Goal: Find contact information: Find contact information

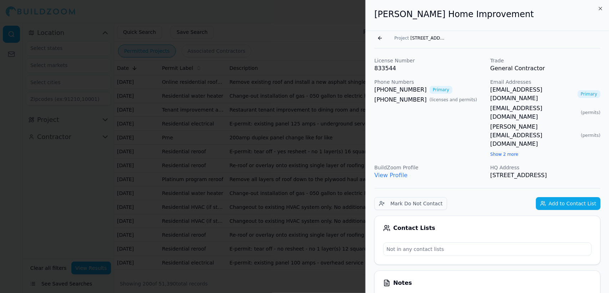
scroll to position [2699, 0]
drag, startPoint x: 284, startPoint y: 95, endPoint x: 268, endPoint y: 72, distance: 27.8
click at [268, 72] on div at bounding box center [304, 146] width 609 height 293
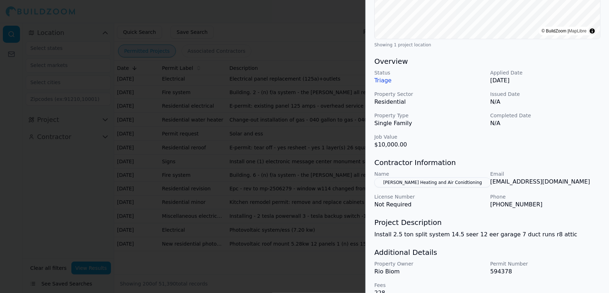
scroll to position [181, 0]
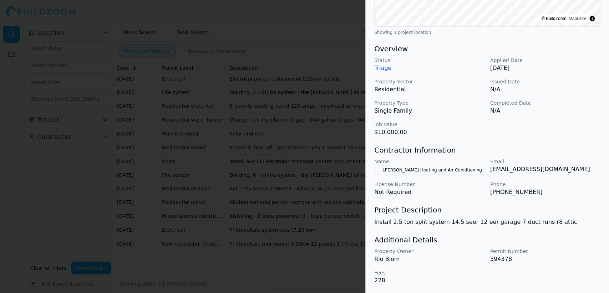
click at [271, 76] on div at bounding box center [304, 146] width 609 height 293
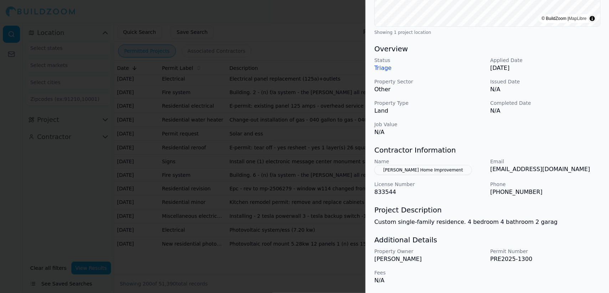
click at [229, 98] on div at bounding box center [304, 146] width 609 height 293
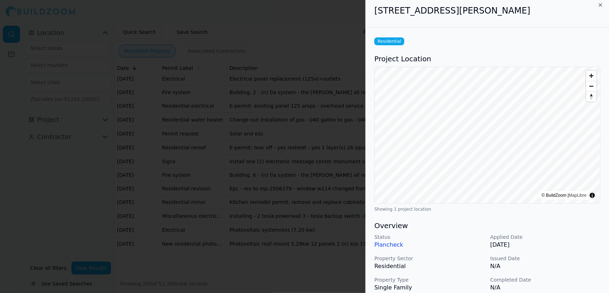
scroll to position [0, 0]
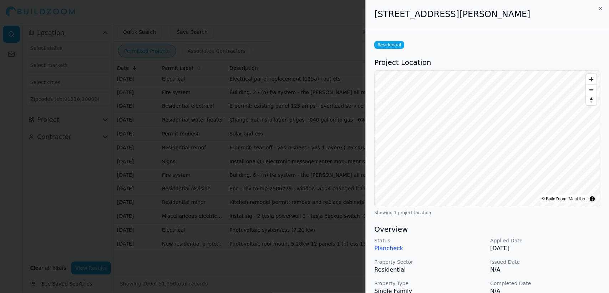
click at [283, 111] on div at bounding box center [304, 146] width 609 height 293
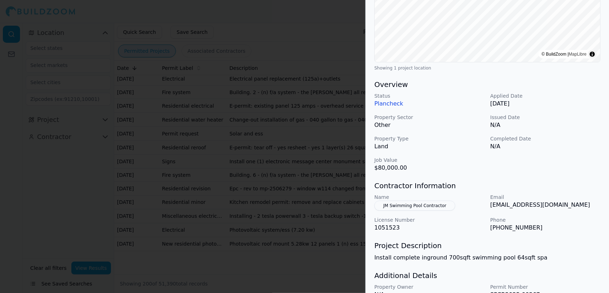
scroll to position [181, 0]
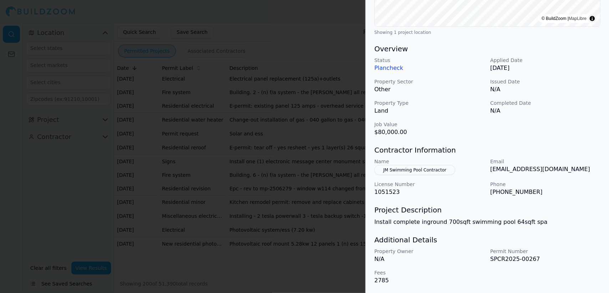
click at [272, 172] on div at bounding box center [304, 146] width 609 height 293
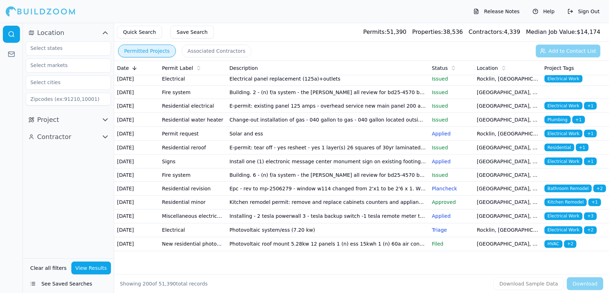
scroll to position [2996, 0]
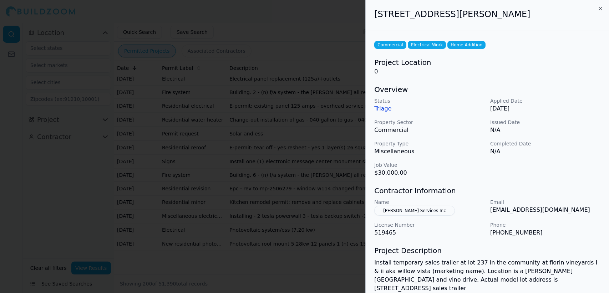
click at [236, 184] on div at bounding box center [304, 146] width 609 height 293
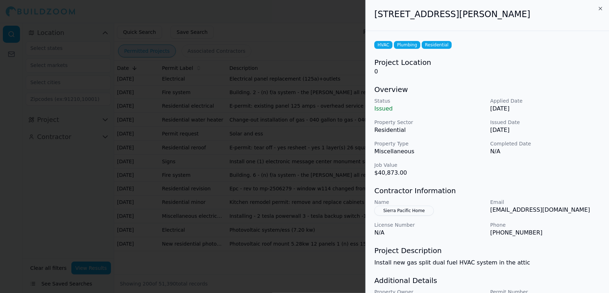
click at [419, 209] on button "Sierra Pacific Home" at bounding box center [404, 211] width 60 height 10
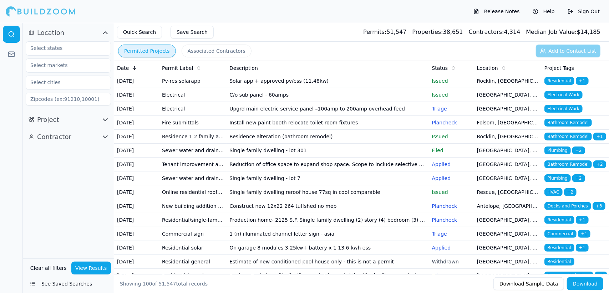
scroll to position [120, 0]
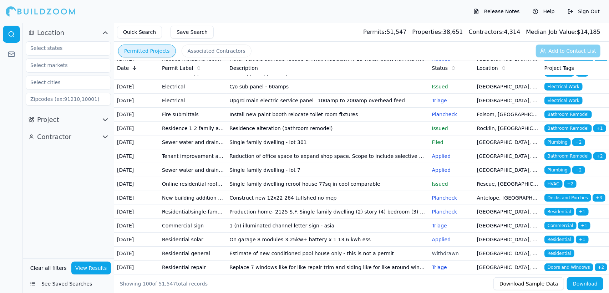
click at [297, 136] on td "Residence alteration (bathroom remodel)" at bounding box center [328, 129] width 202 height 14
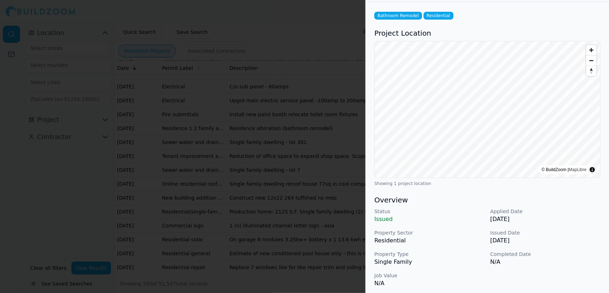
scroll to position [0, 0]
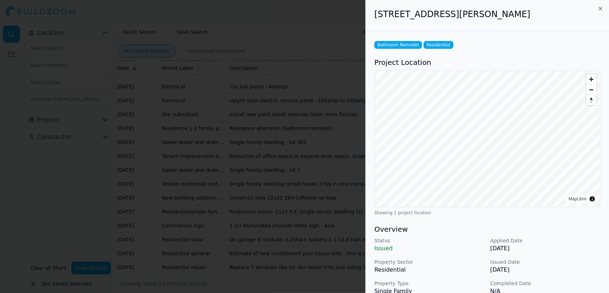
click at [235, 178] on div at bounding box center [304, 146] width 609 height 293
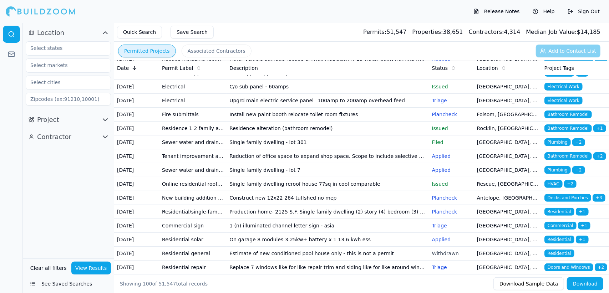
click at [260, 150] on td "Single family dwelling - lot 301" at bounding box center [328, 143] width 202 height 14
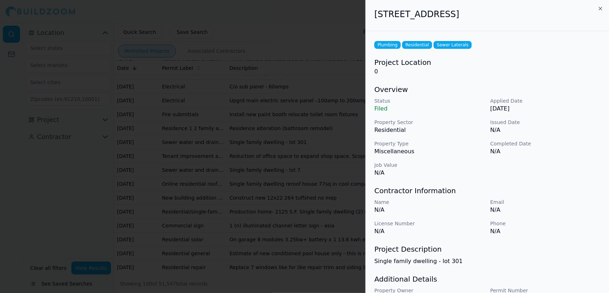
scroll to position [39, 0]
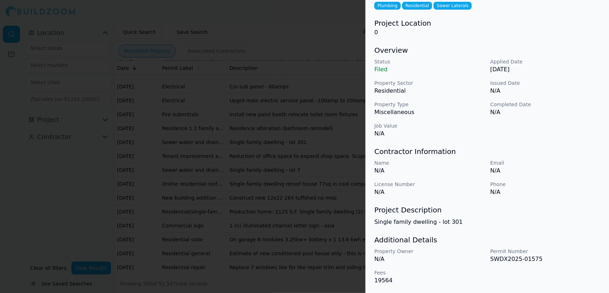
drag, startPoint x: 233, startPoint y: 156, endPoint x: 232, endPoint y: 172, distance: 15.7
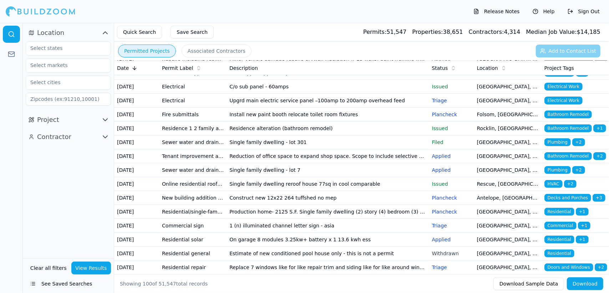
drag, startPoint x: 279, startPoint y: 245, endPoint x: 272, endPoint y: 241, distance: 8.0
drag, startPoint x: 272, startPoint y: 241, endPoint x: 259, endPoint y: 246, distance: 13.7
click at [259, 177] on td "Single family dwelling - lot 7" at bounding box center [328, 170] width 202 height 14
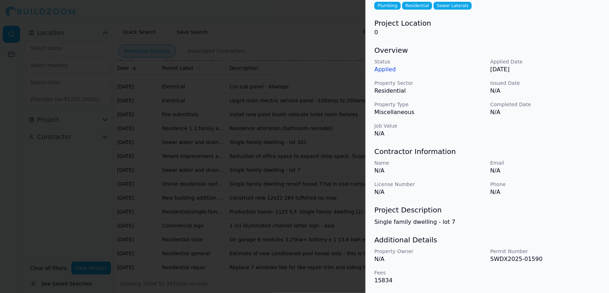
scroll to position [0, 0]
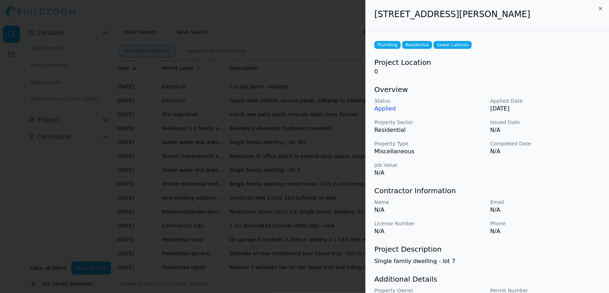
click at [243, 221] on div at bounding box center [304, 146] width 609 height 293
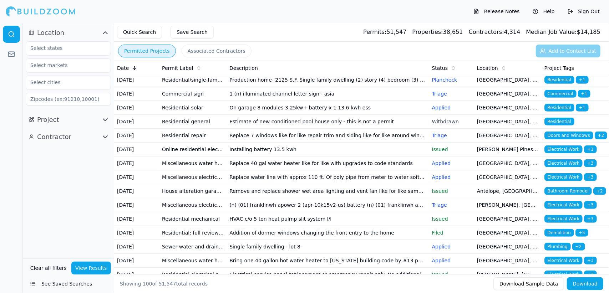
scroll to position [255, 0]
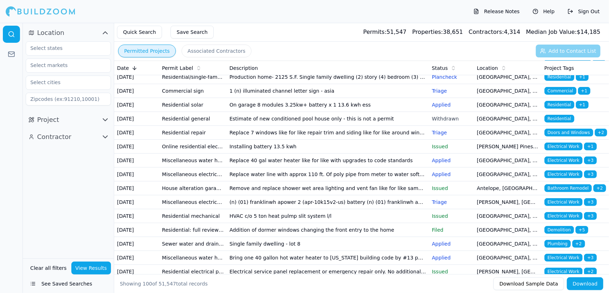
click at [328, 84] on td "Production home- 2125 S.F. Single family dwelling (2) story (4) bedroom (3) bat…" at bounding box center [328, 77] width 202 height 14
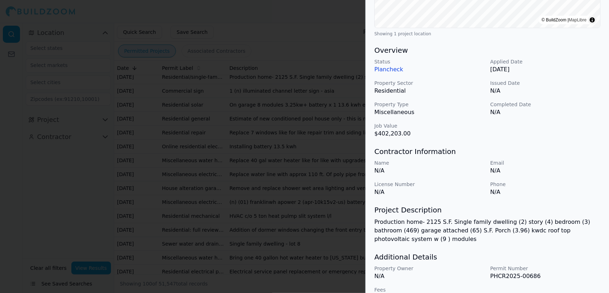
scroll to position [196, 0]
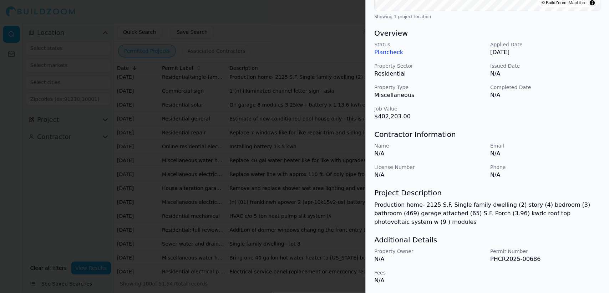
click at [306, 164] on div at bounding box center [304, 146] width 609 height 293
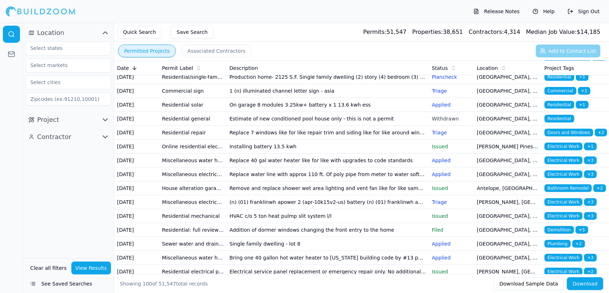
click at [310, 126] on td "Estimate of new conditioned pool house only - this is not a permit" at bounding box center [328, 119] width 202 height 14
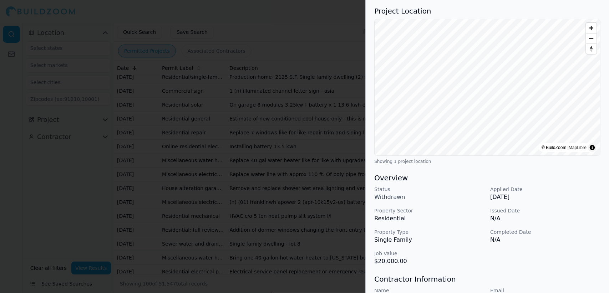
scroll to position [0, 0]
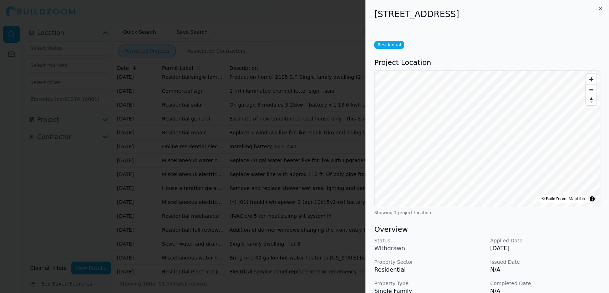
drag, startPoint x: 284, startPoint y: 165, endPoint x: 258, endPoint y: 177, distance: 29.1
click at [258, 177] on div at bounding box center [304, 146] width 609 height 293
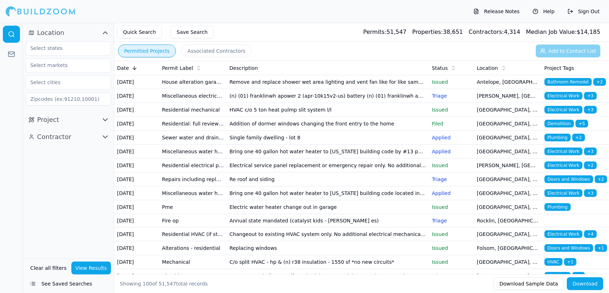
scroll to position [363, 0]
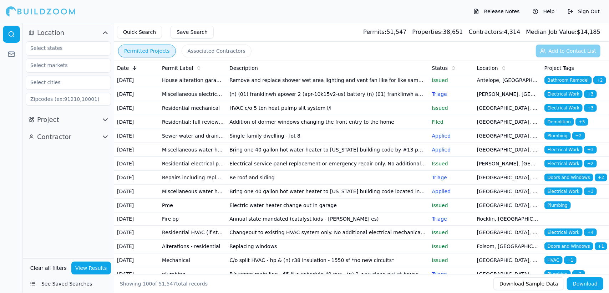
click at [284, 74] on td "Replace water line with approx 110 ft. Of poly pipe from meter to water softene…" at bounding box center [328, 67] width 202 height 14
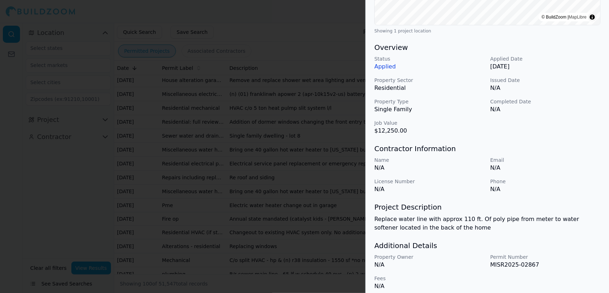
scroll to position [188, 0]
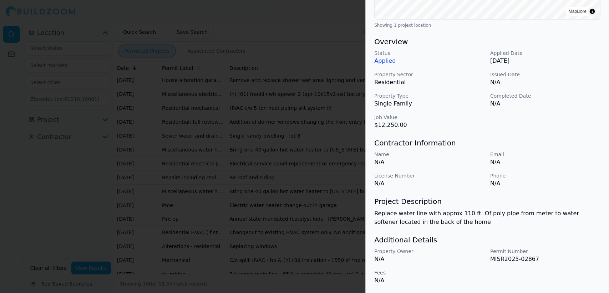
click at [293, 177] on div at bounding box center [304, 146] width 609 height 293
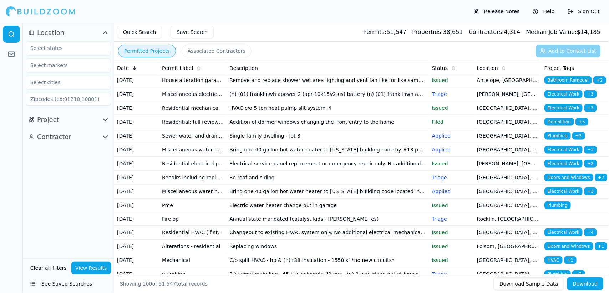
click at [282, 87] on td "Remove and replace shower wet area lighting and vent fan like for like same loc…" at bounding box center [328, 81] width 202 height 14
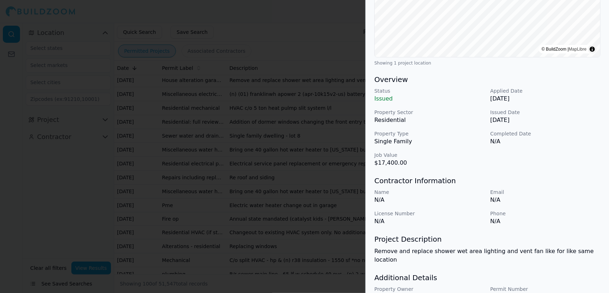
scroll to position [179, 0]
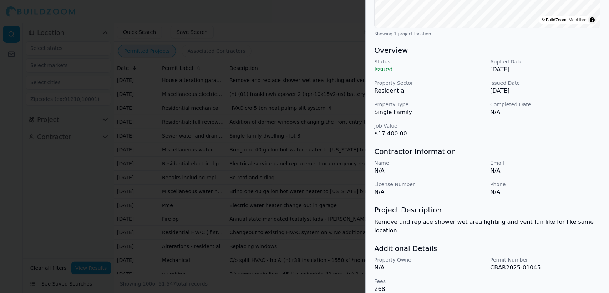
click at [305, 203] on div at bounding box center [304, 146] width 609 height 293
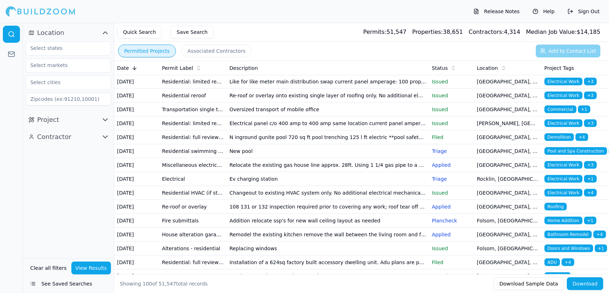
scroll to position [709, 0]
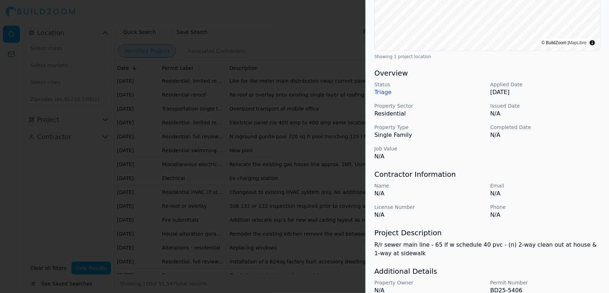
scroll to position [188, 0]
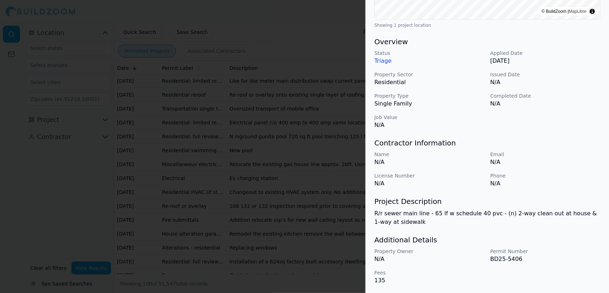
click at [383, 61] on p "Triage" at bounding box center [429, 61] width 110 height 9
click at [334, 91] on div at bounding box center [304, 146] width 609 height 293
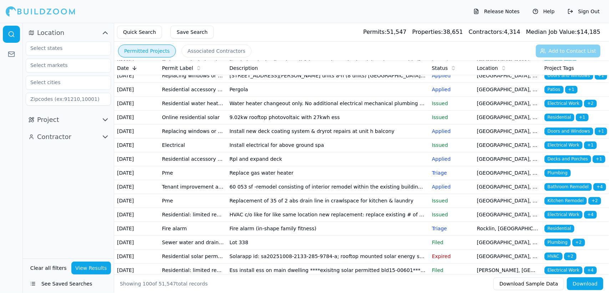
scroll to position [995, 0]
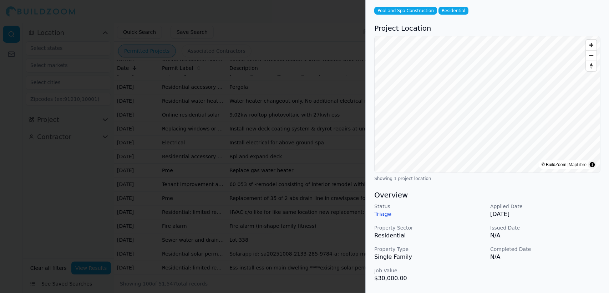
scroll to position [0, 0]
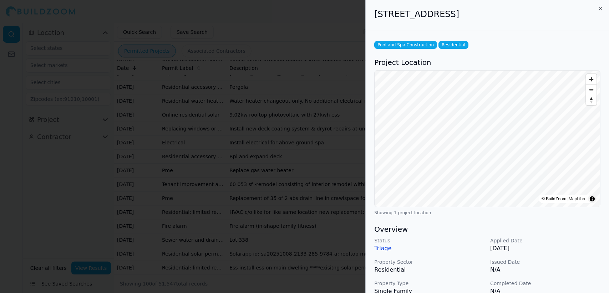
click at [236, 132] on div at bounding box center [304, 146] width 609 height 293
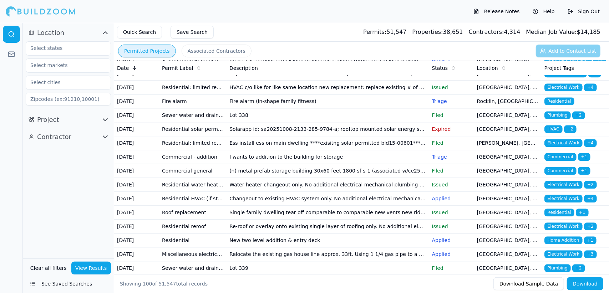
scroll to position [1126, 0]
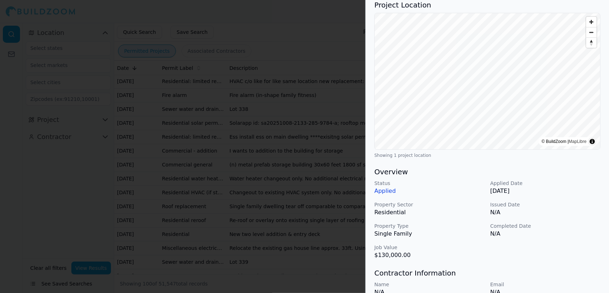
scroll to position [0, 0]
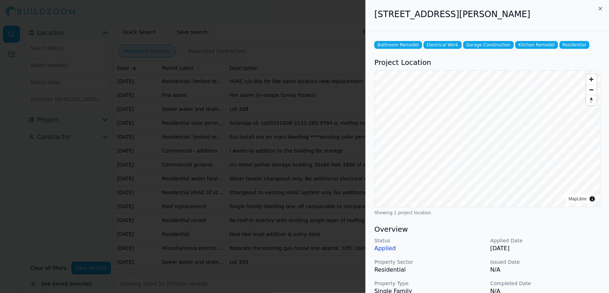
click at [264, 148] on div at bounding box center [304, 146] width 609 height 293
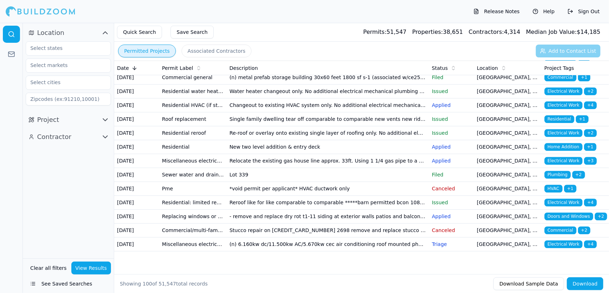
scroll to position [1232, 0]
drag, startPoint x: 269, startPoint y: 185, endPoint x: 260, endPoint y: 183, distance: 9.4
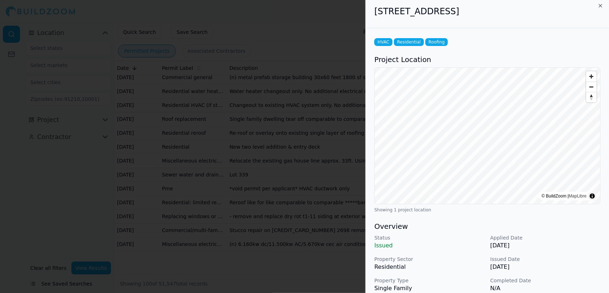
scroll to position [0, 0]
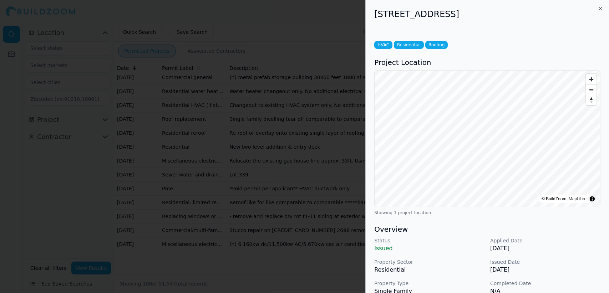
click at [230, 175] on div at bounding box center [304, 146] width 609 height 293
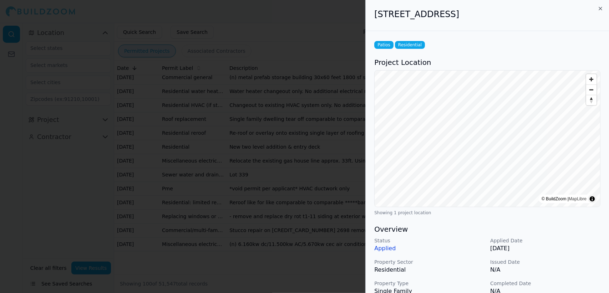
click at [236, 208] on div at bounding box center [304, 146] width 609 height 293
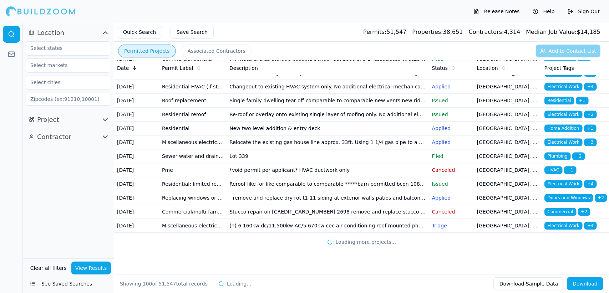
scroll to position [1412, 0]
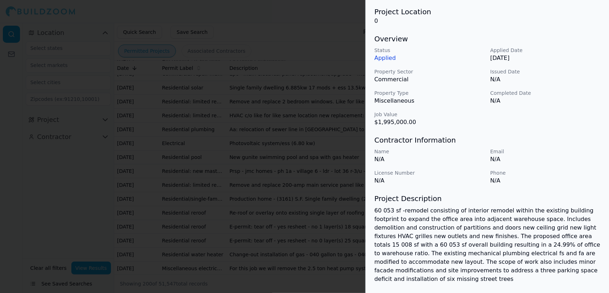
scroll to position [99, 0]
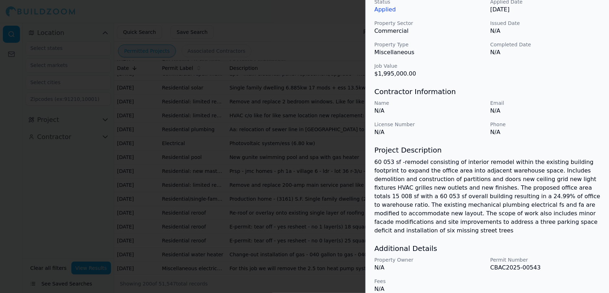
click at [340, 155] on div at bounding box center [304, 146] width 609 height 293
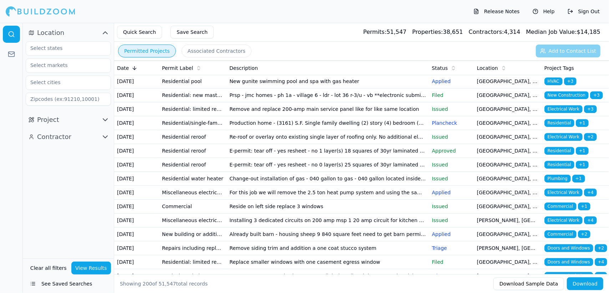
scroll to position [1490, 0]
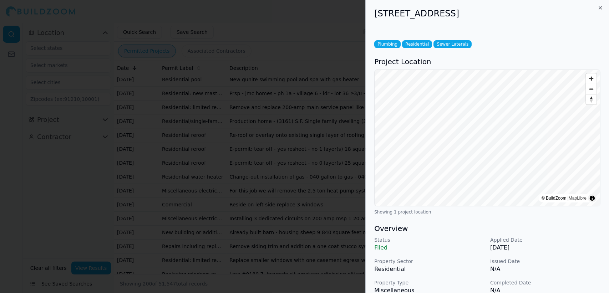
scroll to position [0, 0]
click at [193, 175] on div at bounding box center [304, 146] width 609 height 293
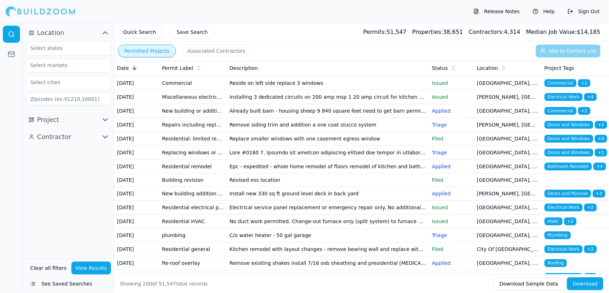
scroll to position [1612, 0]
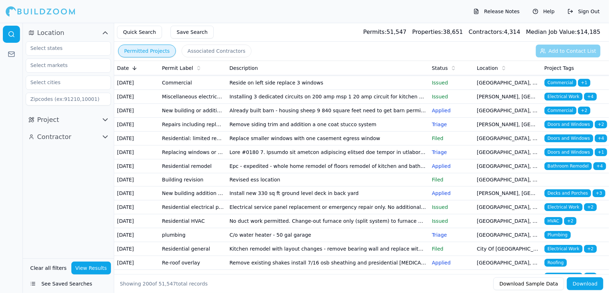
drag, startPoint x: 308, startPoint y: 152, endPoint x: 295, endPoint y: 152, distance: 12.9
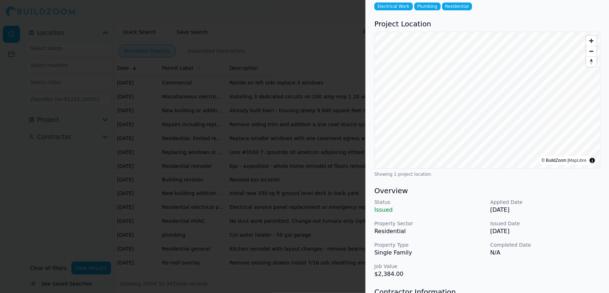
scroll to position [0, 0]
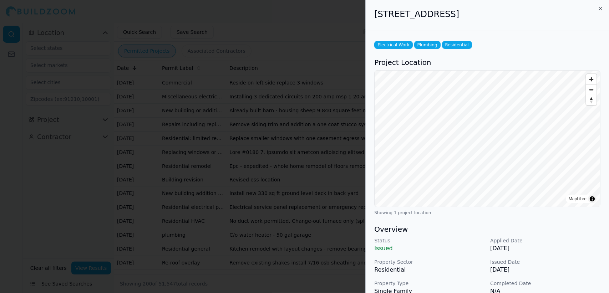
click at [286, 131] on div at bounding box center [304, 146] width 609 height 293
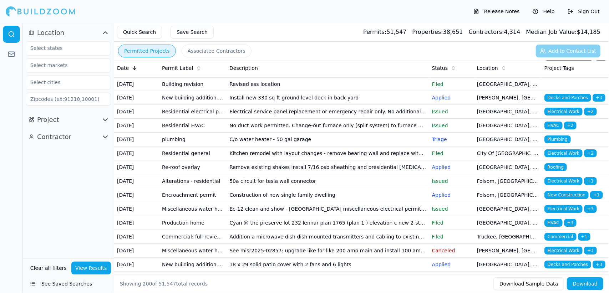
scroll to position [1709, 0]
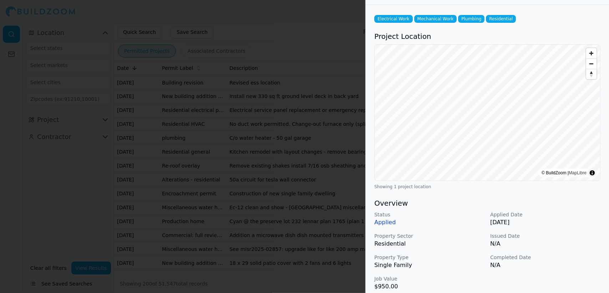
scroll to position [0, 0]
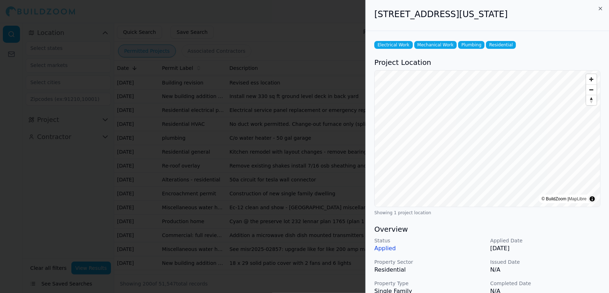
click at [226, 147] on div at bounding box center [304, 146] width 609 height 293
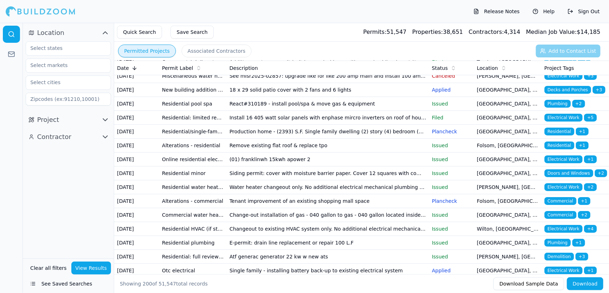
scroll to position [1885, 0]
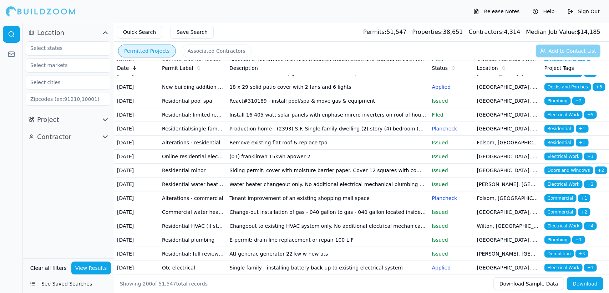
drag, startPoint x: 267, startPoint y: 238, endPoint x: 259, endPoint y: 242, distance: 9.4
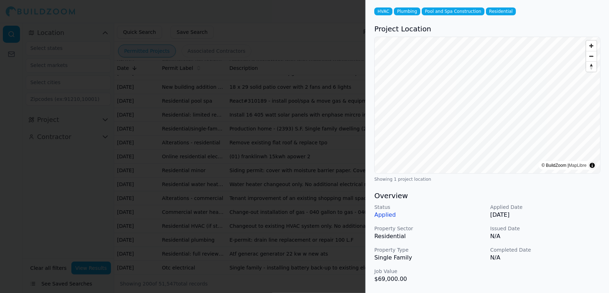
scroll to position [0, 0]
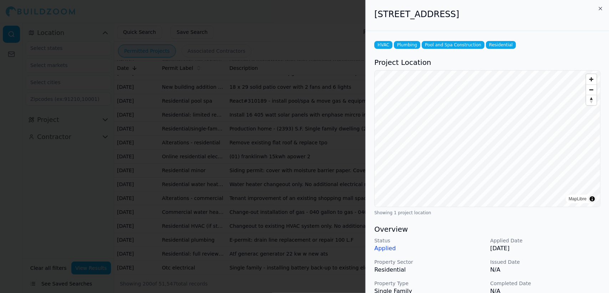
click at [244, 212] on div at bounding box center [304, 146] width 609 height 293
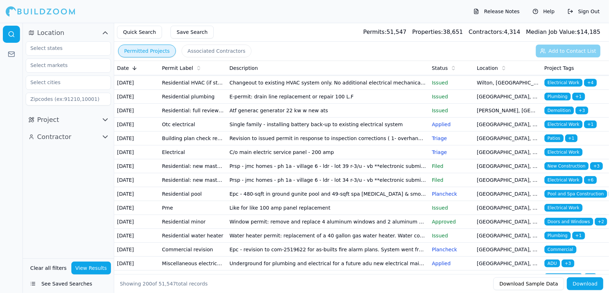
scroll to position [2034, 0]
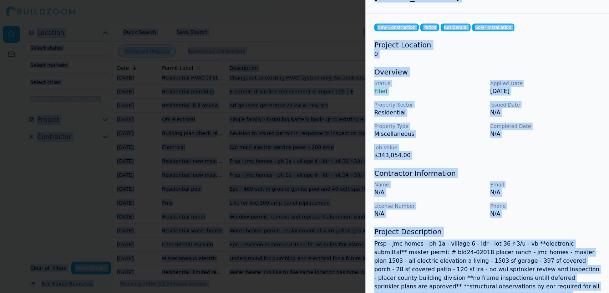
scroll to position [0, 0]
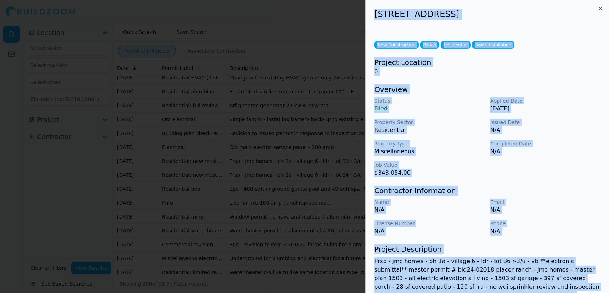
drag, startPoint x: 531, startPoint y: 256, endPoint x: 371, endPoint y: 22, distance: 283.2
click at [371, 22] on div "[STREET_ADDRESS] New Construction Patios Residential Solar Installation Project…" at bounding box center [487, 213] width 243 height 427
copy div "[STREET_ADDRESS] New Construction Patios Residential Solar Installation Project…"
click at [309, 56] on div at bounding box center [304, 146] width 609 height 293
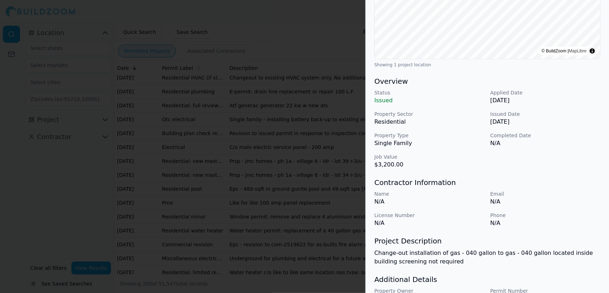
scroll to position [188, 0]
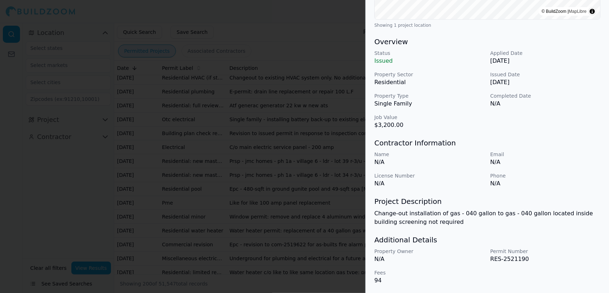
click at [255, 215] on div at bounding box center [304, 146] width 609 height 293
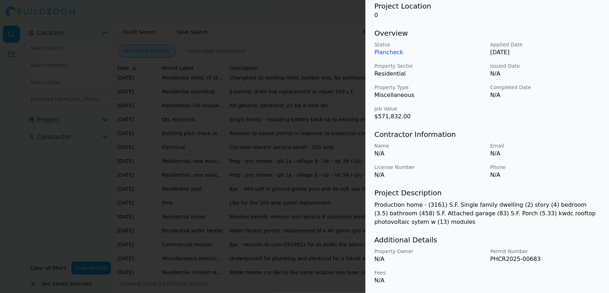
scroll to position [0, 0]
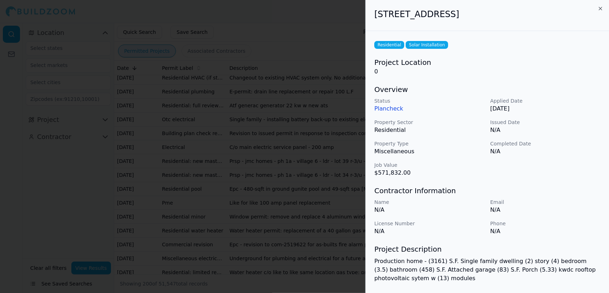
click at [301, 158] on div at bounding box center [304, 146] width 609 height 293
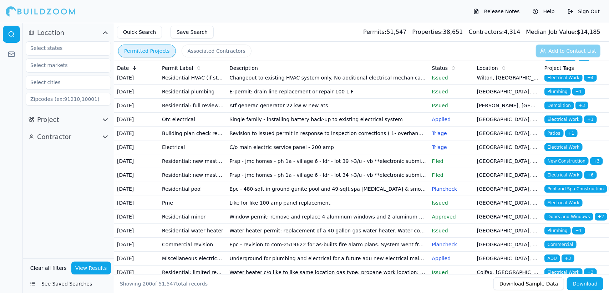
drag, startPoint x: 372, startPoint y: 152, endPoint x: 362, endPoint y: 150, distance: 10.6
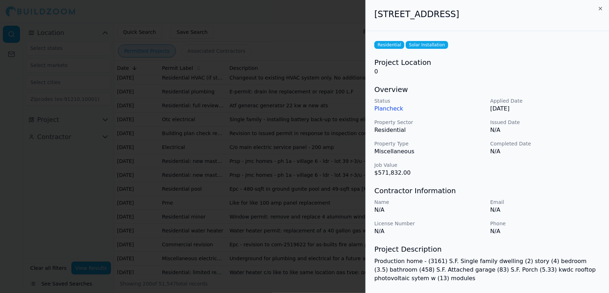
click at [345, 148] on div at bounding box center [304, 146] width 609 height 293
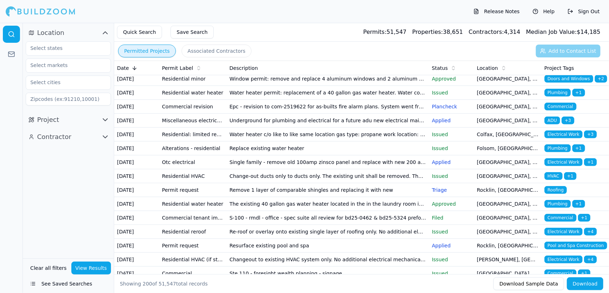
scroll to position [2174, 0]
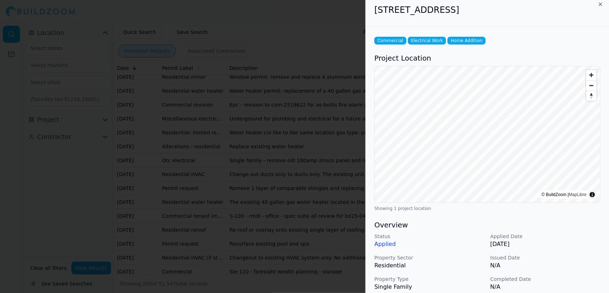
scroll to position [0, 0]
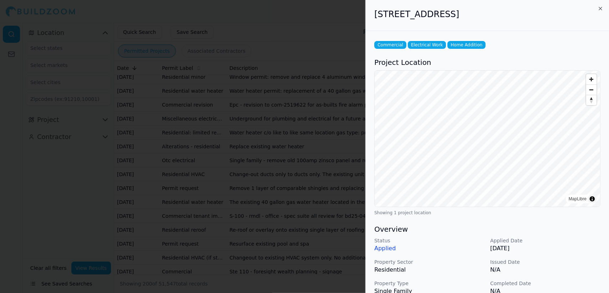
click at [254, 166] on div at bounding box center [304, 146] width 609 height 293
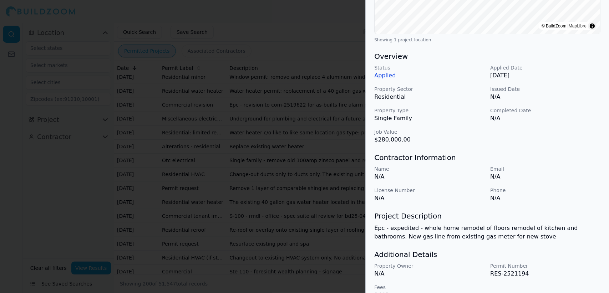
scroll to position [188, 0]
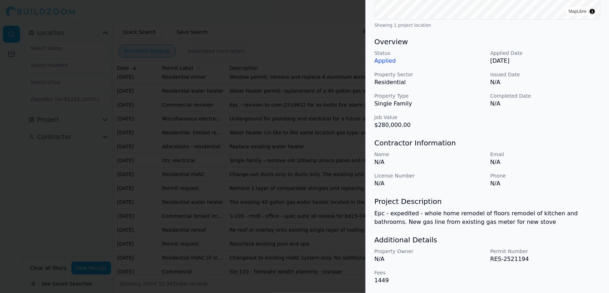
click at [312, 238] on div at bounding box center [304, 146] width 609 height 293
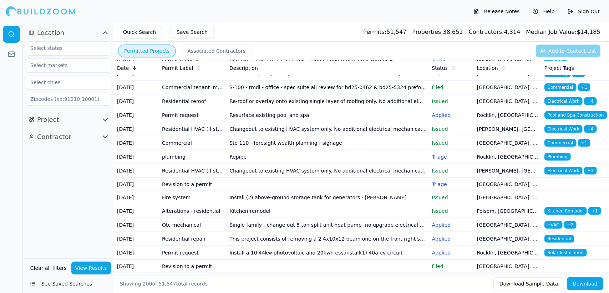
scroll to position [2306, 0]
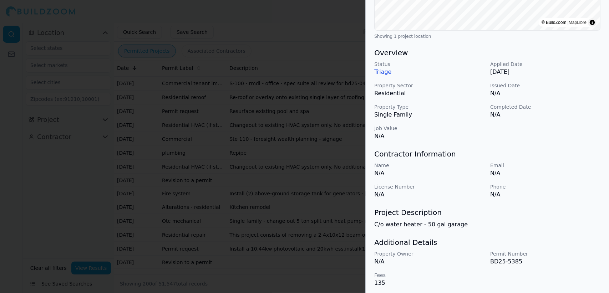
scroll to position [179, 0]
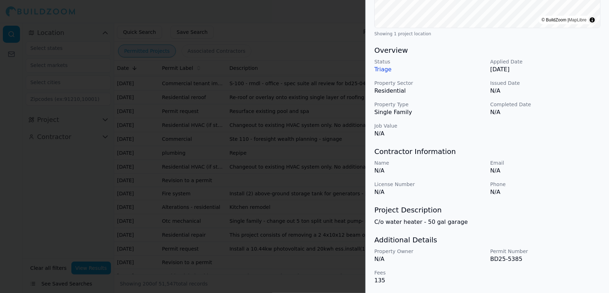
click at [256, 196] on div at bounding box center [304, 146] width 609 height 293
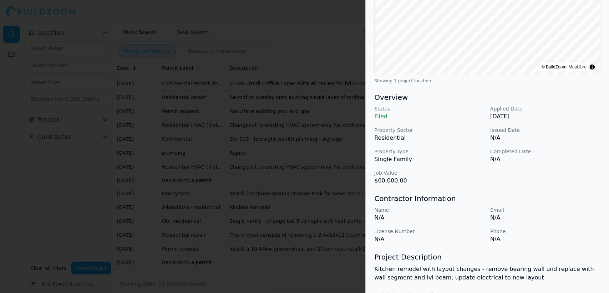
scroll to position [0, 0]
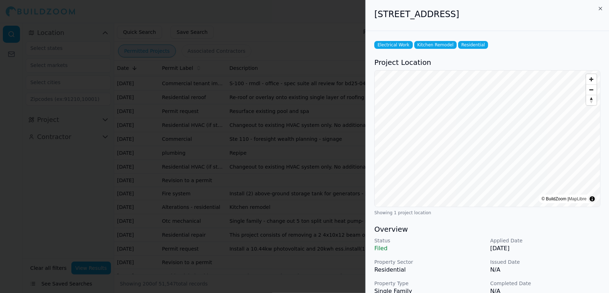
click at [259, 231] on div at bounding box center [304, 146] width 609 height 293
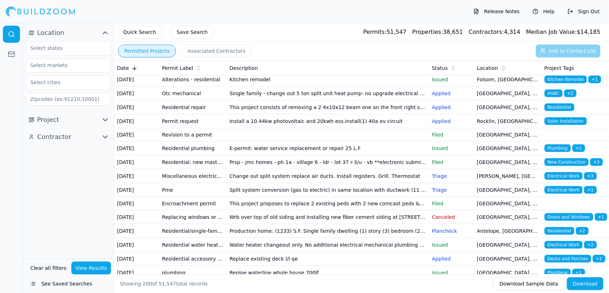
scroll to position [2435, 0]
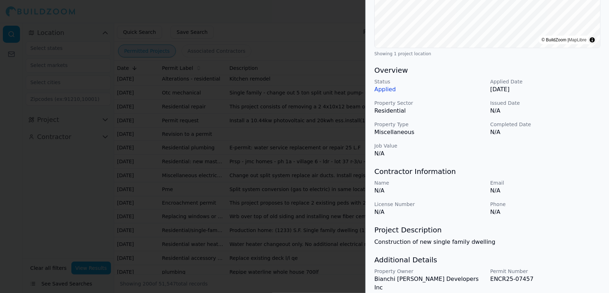
scroll to position [179, 0]
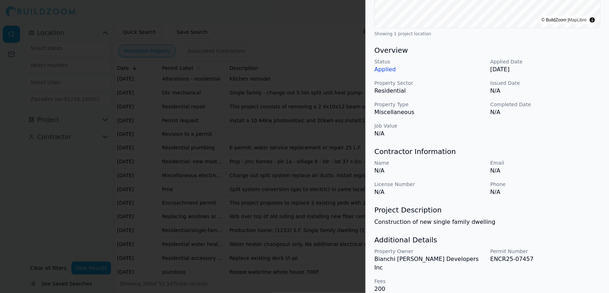
click at [291, 152] on div at bounding box center [304, 146] width 609 height 293
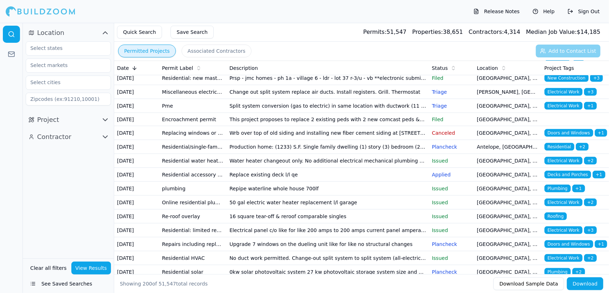
scroll to position [2523, 0]
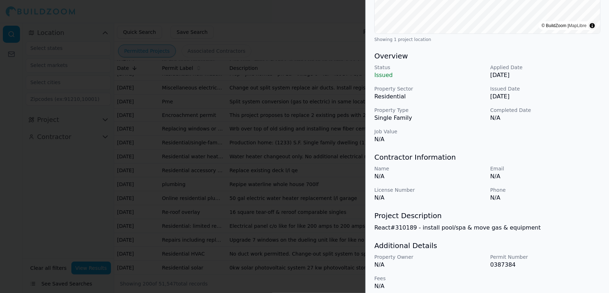
scroll to position [179, 0]
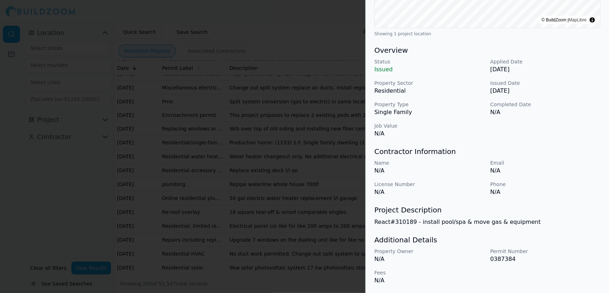
click at [273, 178] on div at bounding box center [304, 146] width 609 height 293
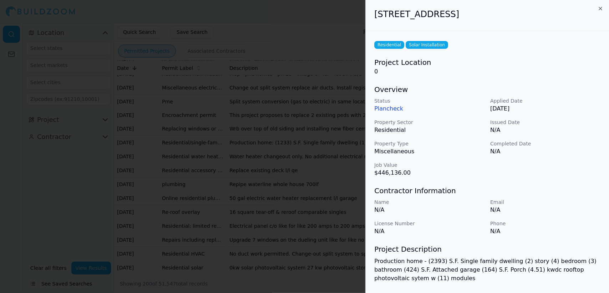
scroll to position [56, 0]
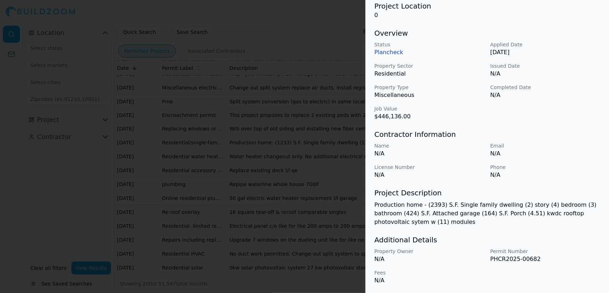
click at [263, 214] on div at bounding box center [304, 146] width 609 height 293
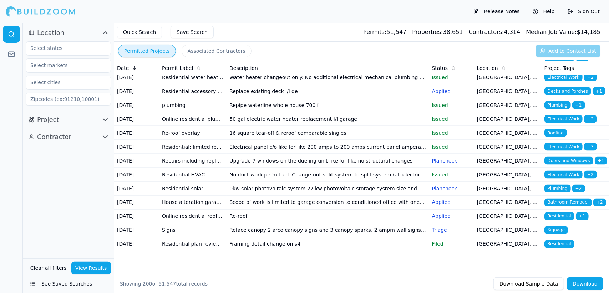
scroll to position [2764, 0]
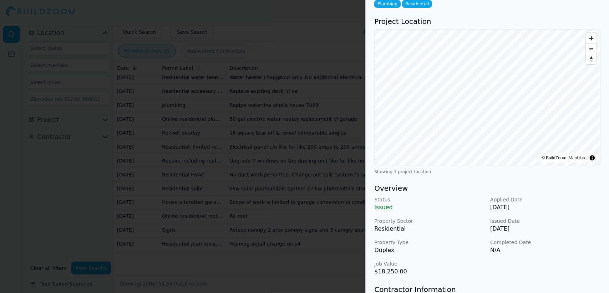
scroll to position [179, 0]
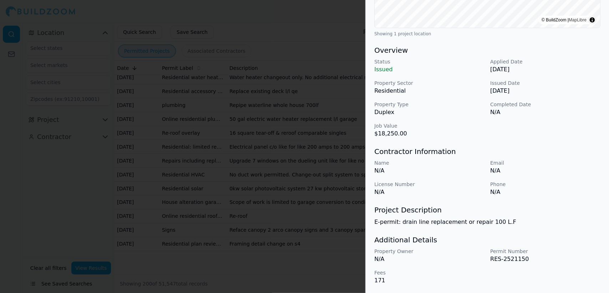
click at [268, 135] on div at bounding box center [304, 146] width 609 height 293
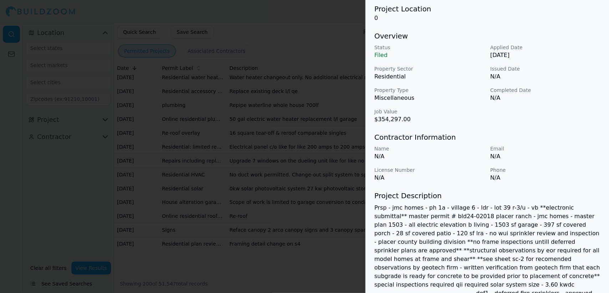
scroll to position [116, 0]
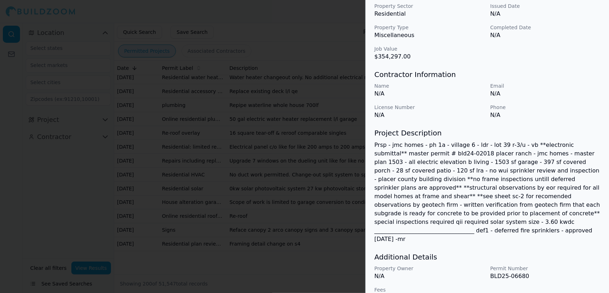
click at [298, 206] on div at bounding box center [304, 146] width 609 height 293
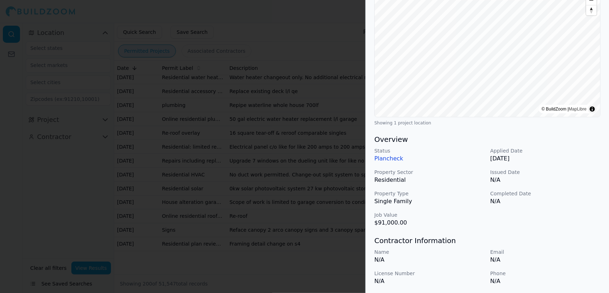
scroll to position [188, 0]
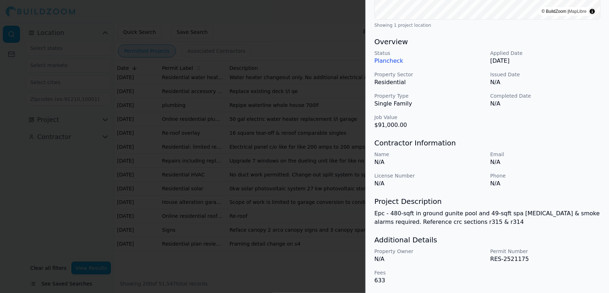
click at [319, 230] on div at bounding box center [304, 146] width 609 height 293
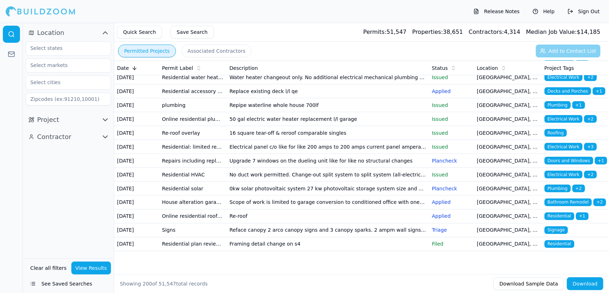
scroll to position [3132, 0]
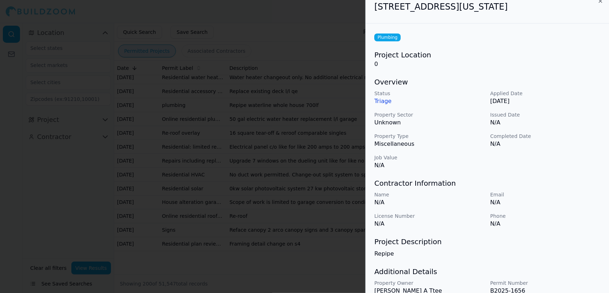
scroll to position [0, 0]
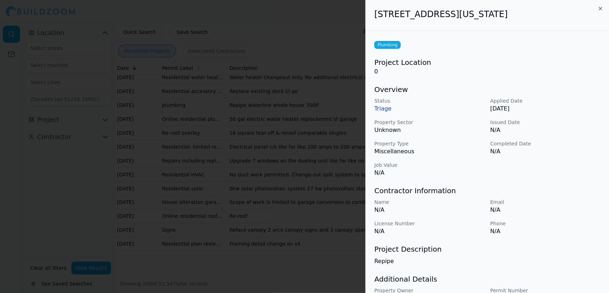
click at [220, 191] on div at bounding box center [304, 146] width 609 height 293
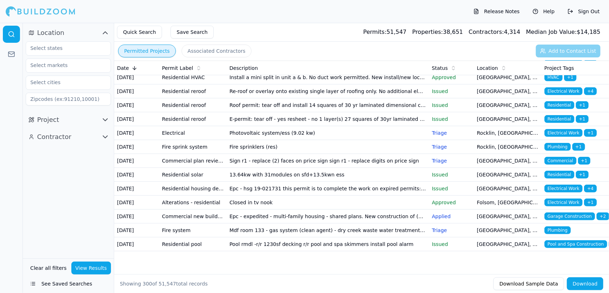
scroll to position [4182, 0]
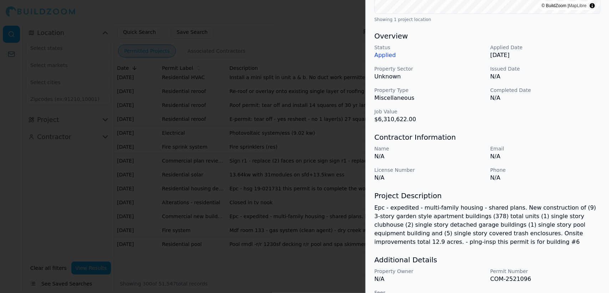
scroll to position [213, 0]
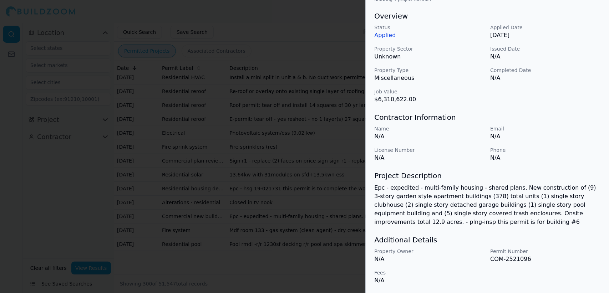
click at [256, 134] on div at bounding box center [304, 146] width 609 height 293
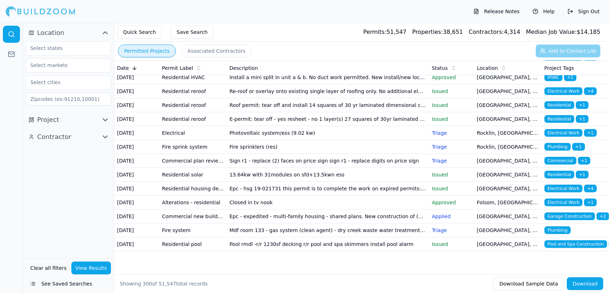
scroll to position [4625, 0]
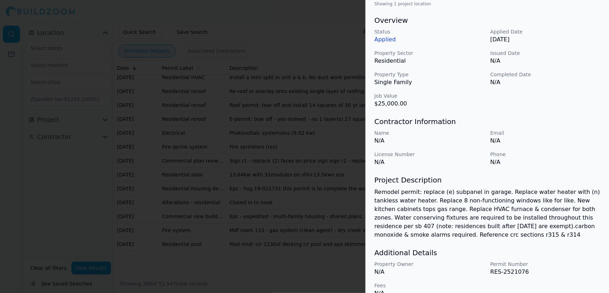
scroll to position [222, 0]
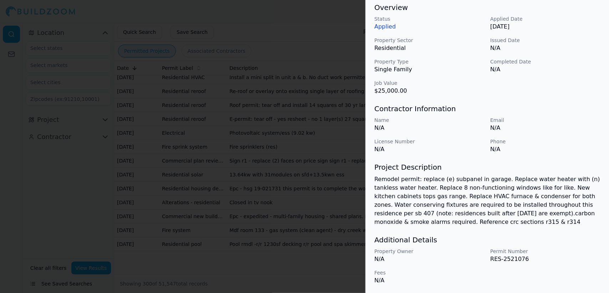
click at [262, 106] on div at bounding box center [304, 146] width 609 height 293
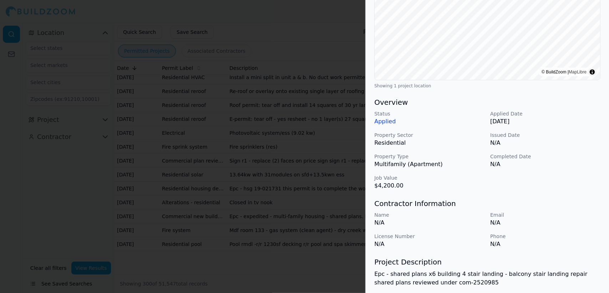
scroll to position [130, 0]
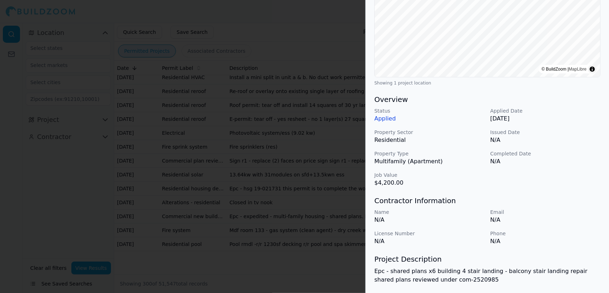
click at [313, 147] on div at bounding box center [304, 146] width 609 height 293
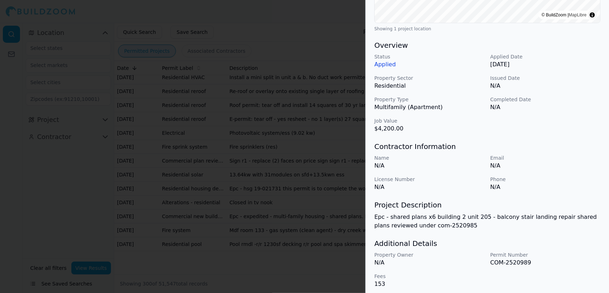
scroll to position [188, 0]
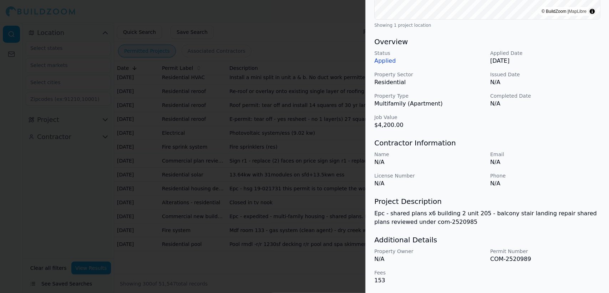
click at [565, 131] on div "Commercial Project Location © BuildZoom | MapLibre Showing 1 project location O…" at bounding box center [487, 68] width 243 height 450
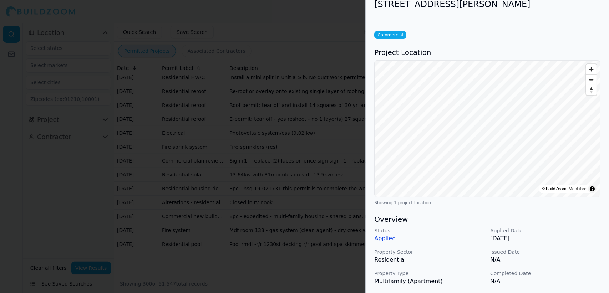
scroll to position [0, 0]
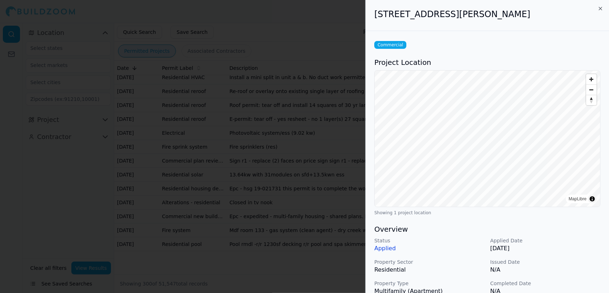
click at [299, 190] on div at bounding box center [304, 146] width 609 height 293
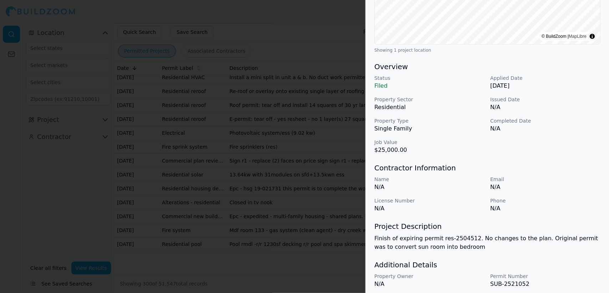
scroll to position [188, 0]
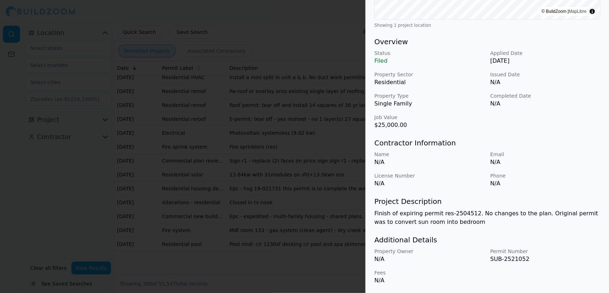
click at [328, 201] on div at bounding box center [304, 146] width 609 height 293
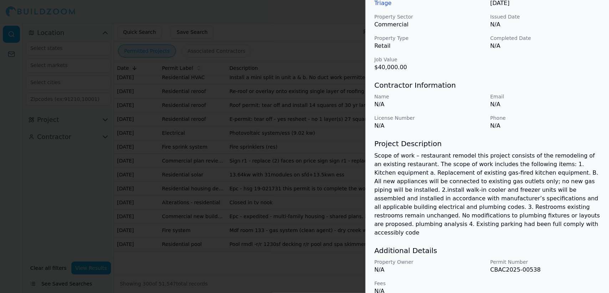
scroll to position [248, 0]
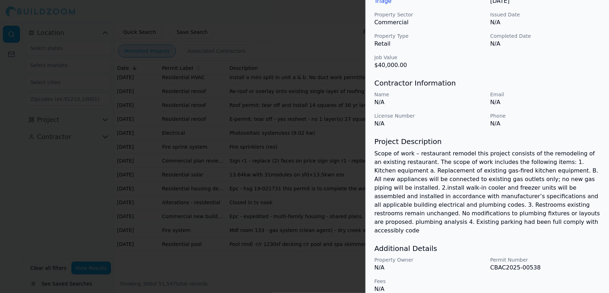
click at [313, 240] on div at bounding box center [304, 146] width 609 height 293
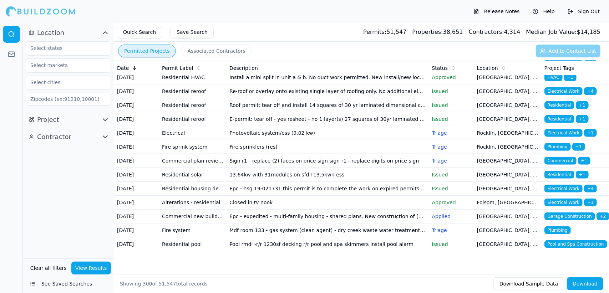
scroll to position [4783, 0]
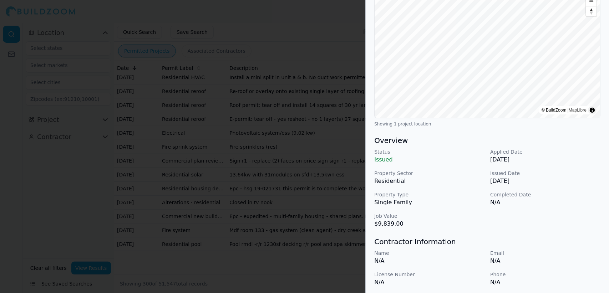
scroll to position [0, 0]
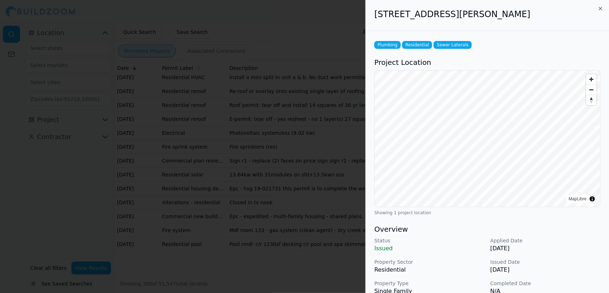
click at [326, 239] on div at bounding box center [304, 146] width 609 height 293
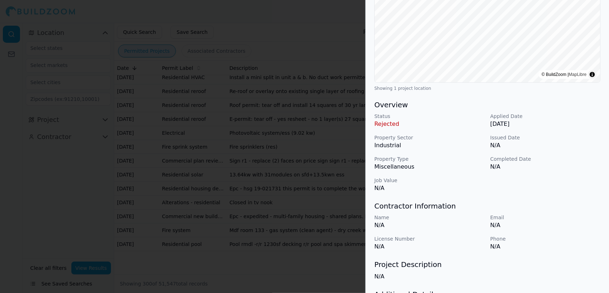
scroll to position [161, 0]
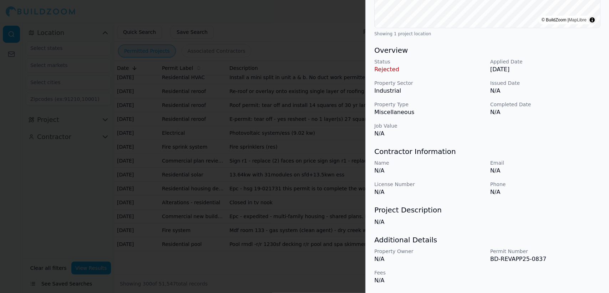
click at [210, 246] on div at bounding box center [304, 146] width 609 height 293
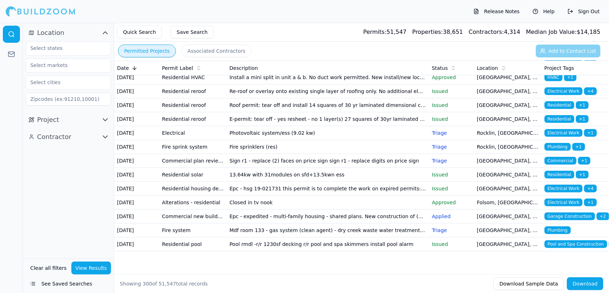
scroll to position [4916, 0]
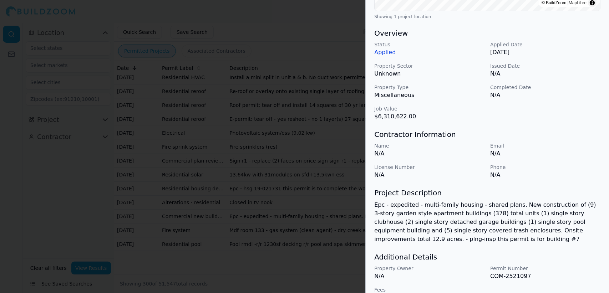
scroll to position [213, 0]
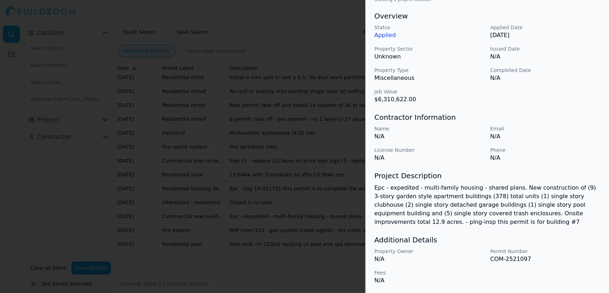
click at [283, 240] on div at bounding box center [304, 146] width 609 height 293
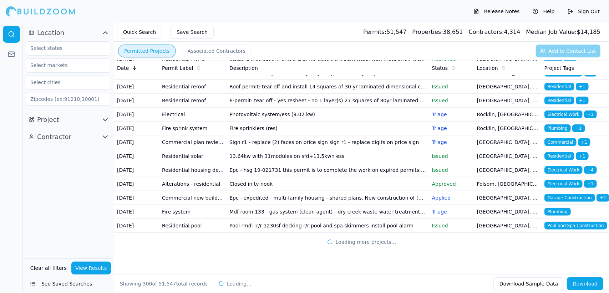
scroll to position [5325, 0]
click at [346, 10] on td "Swimming pool remodel-replacing the waterline tiles and concrete decking replac…" at bounding box center [328, 3] width 202 height 14
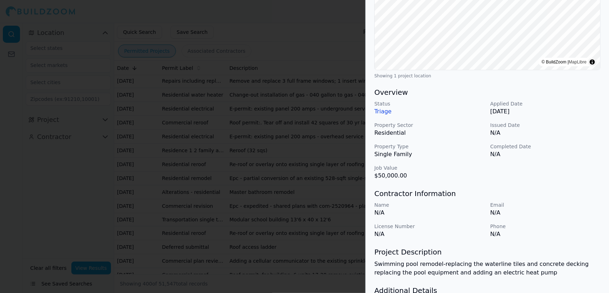
scroll to position [188, 0]
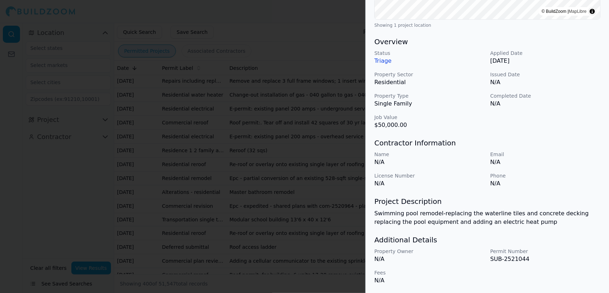
click at [312, 155] on div at bounding box center [304, 146] width 609 height 293
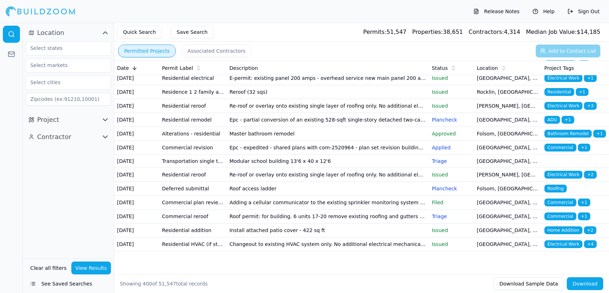
scroll to position [5529, 0]
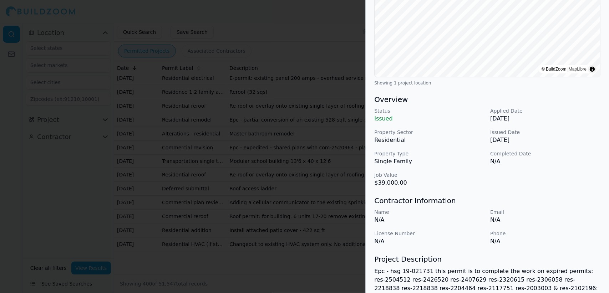
scroll to position [222, 0]
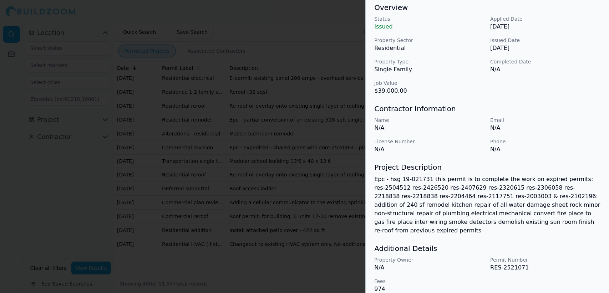
click at [289, 170] on div at bounding box center [304, 146] width 609 height 293
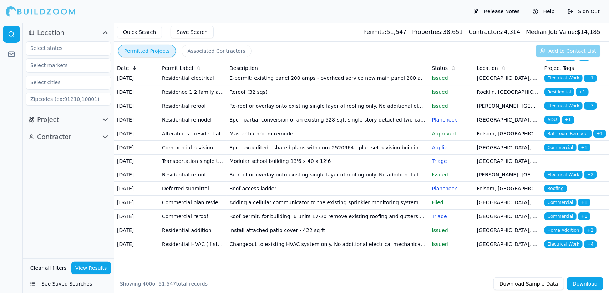
scroll to position [6071, 0]
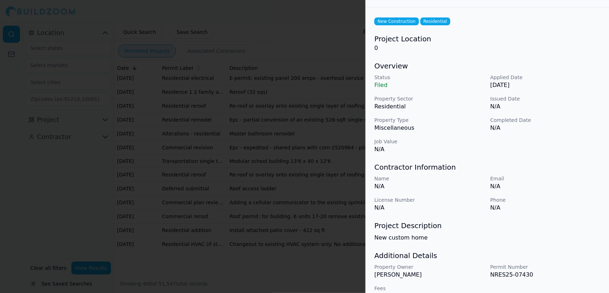
scroll to position [39, 0]
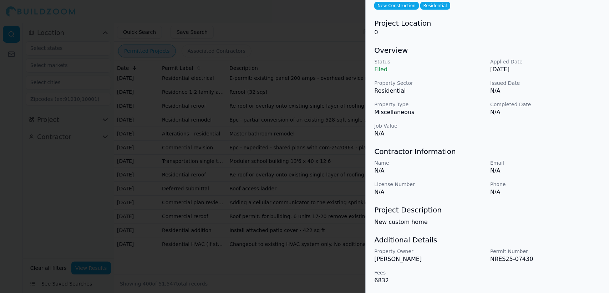
click at [324, 205] on div at bounding box center [304, 146] width 609 height 293
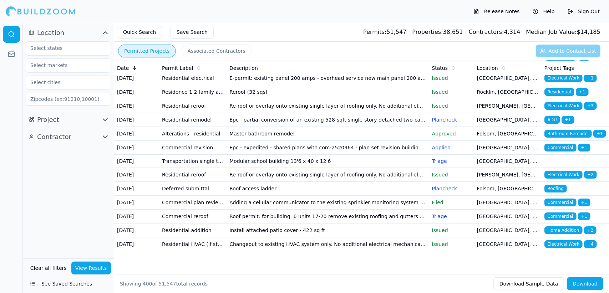
scroll to position [6126, 0]
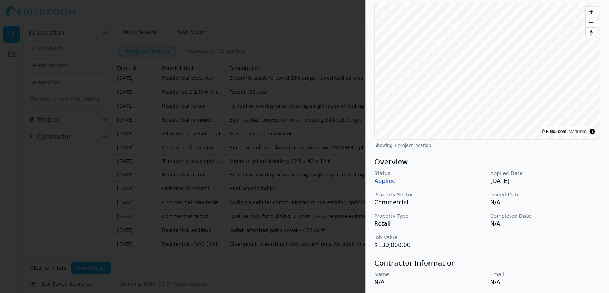
scroll to position [0, 0]
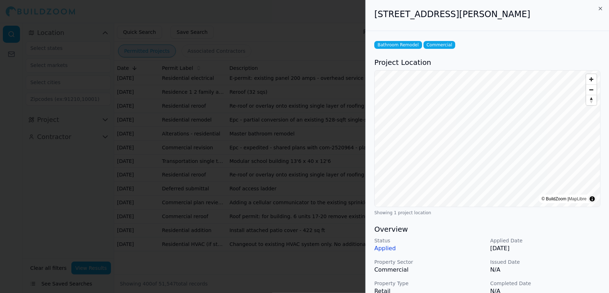
click at [298, 190] on div at bounding box center [304, 146] width 609 height 293
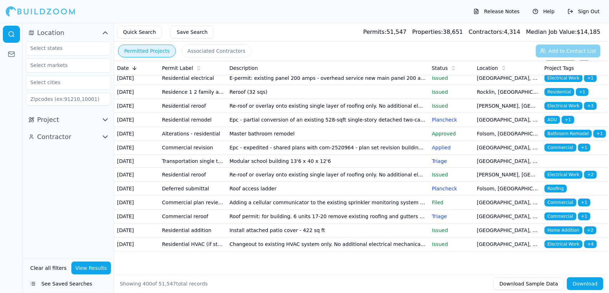
scroll to position [6415, 0]
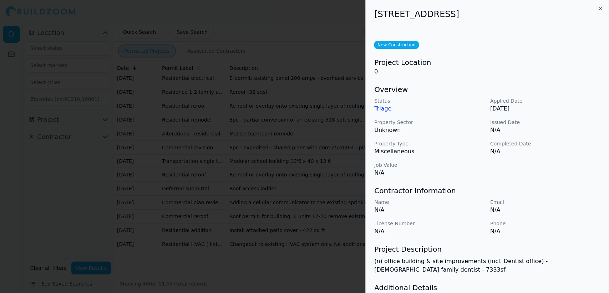
scroll to position [39, 0]
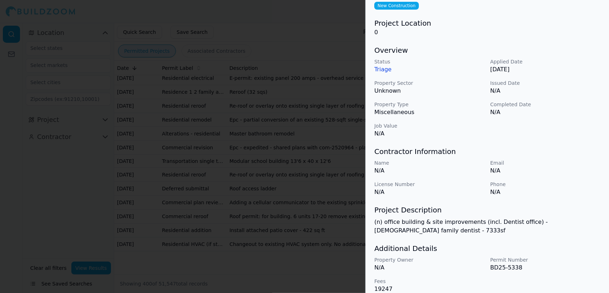
click at [293, 168] on div at bounding box center [304, 146] width 609 height 293
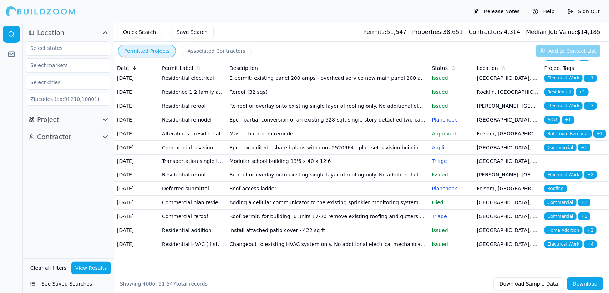
scroll to position [6608, 0]
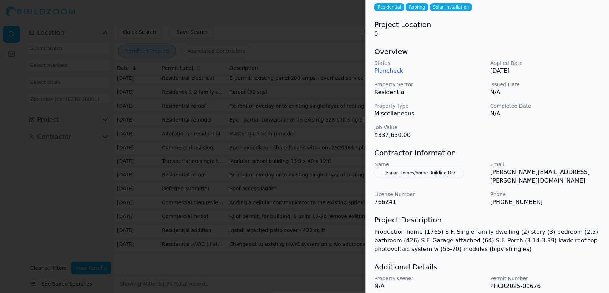
scroll to position [58, 0]
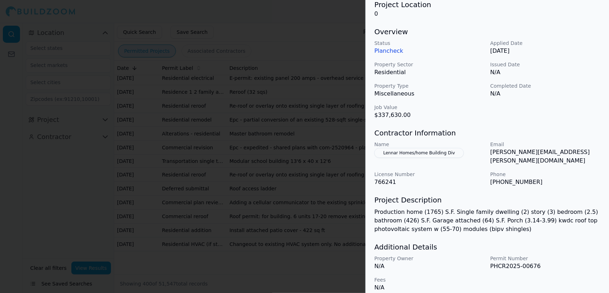
click at [609, 195] on div "Residential Roofing Solar Installation Project Location 0 Overview Status Planc…" at bounding box center [487, 137] width 243 height 328
click at [328, 207] on div at bounding box center [304, 146] width 609 height 293
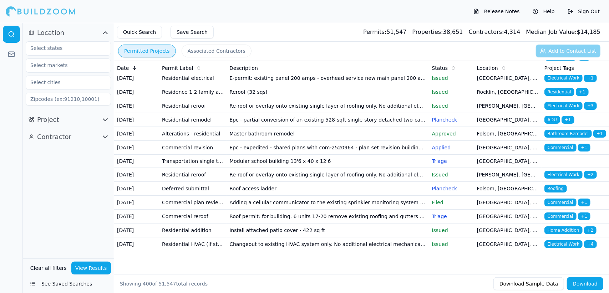
scroll to position [6682, 0]
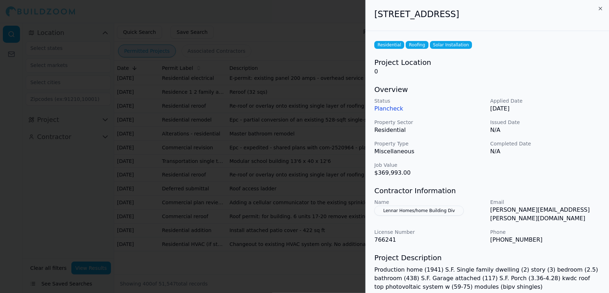
click at [321, 198] on div at bounding box center [304, 146] width 609 height 293
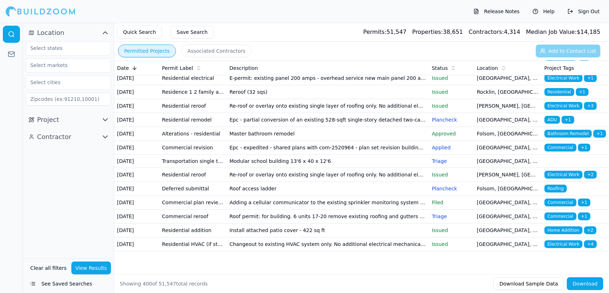
scroll to position [6787, 0]
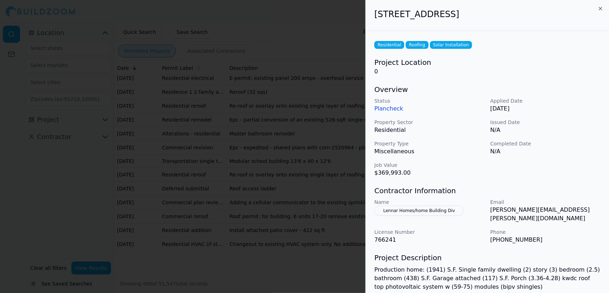
click at [301, 198] on div at bounding box center [304, 146] width 609 height 293
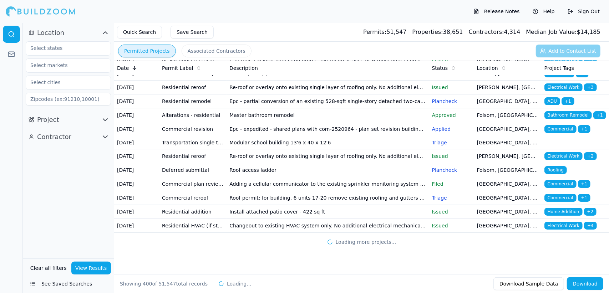
scroll to position [7136, 0]
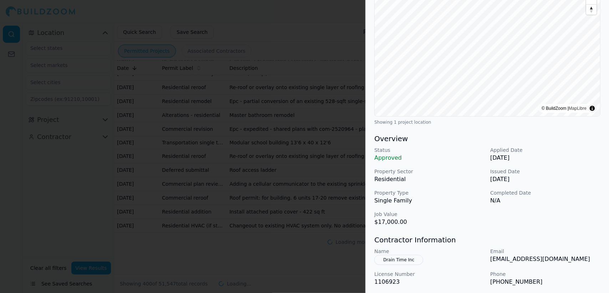
scroll to position [96, 0]
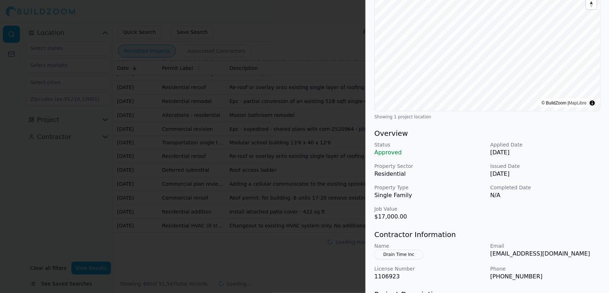
click at [599, 221] on div "Bathroom Remodel Plumbing Residential Project Location © BuildZoom | MapLibre S…" at bounding box center [487, 165] width 243 height 460
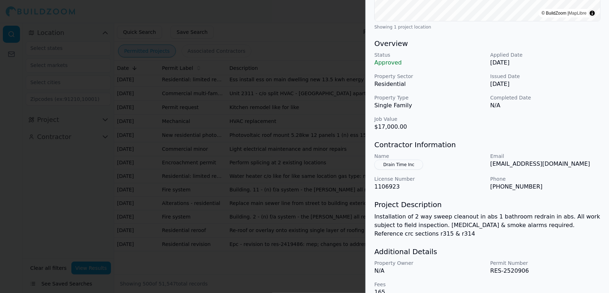
scroll to position [186, 0]
click at [289, 212] on div at bounding box center [304, 146] width 609 height 293
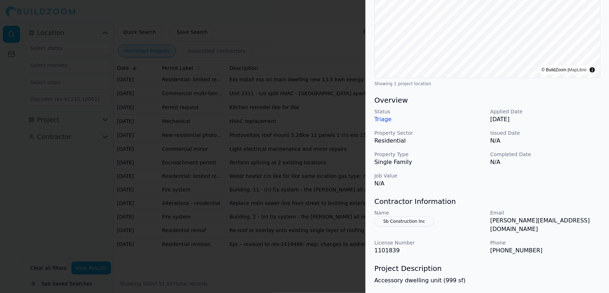
scroll to position [132, 0]
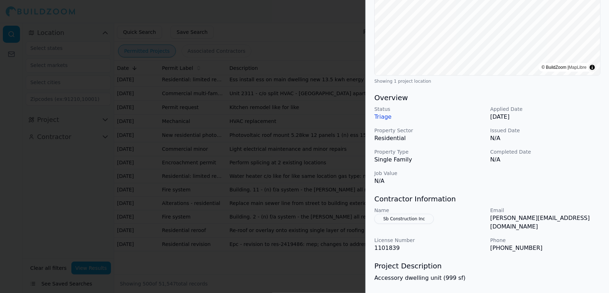
click at [408, 215] on button "Sb Construction Inc" at bounding box center [404, 219] width 60 height 10
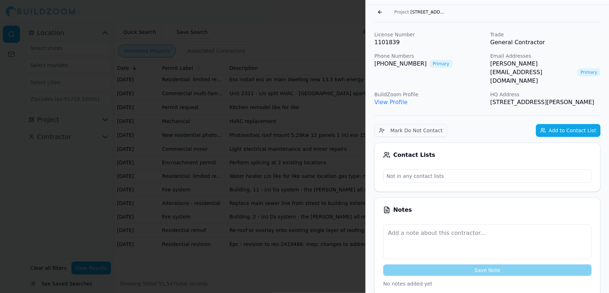
scroll to position [0, 0]
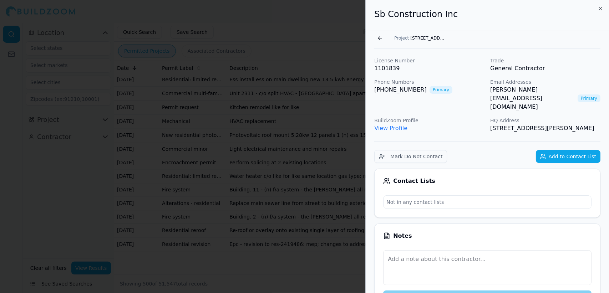
click at [563, 150] on button "Add to Contact List" at bounding box center [568, 156] width 65 height 13
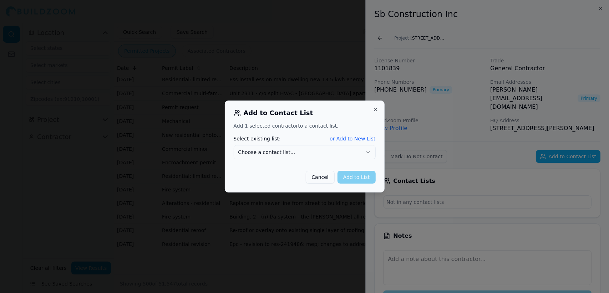
click at [368, 175] on div "Cancel Add to List" at bounding box center [305, 174] width 142 height 19
click at [351, 178] on div "Cancel Add to List" at bounding box center [305, 174] width 142 height 19
click at [362, 177] on div "Cancel Add to List" at bounding box center [305, 174] width 142 height 19
click at [368, 154] on icon "button" at bounding box center [368, 153] width 6 height 6
click at [356, 180] on button "Add to List" at bounding box center [357, 177] width 38 height 13
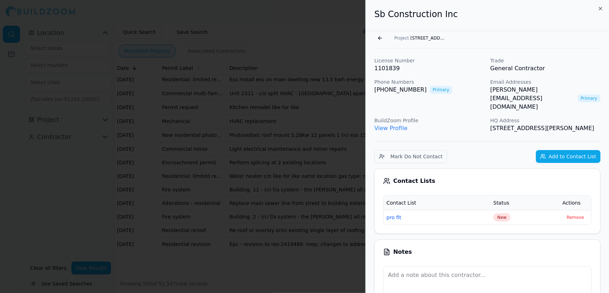
click at [344, 171] on div at bounding box center [304, 146] width 609 height 293
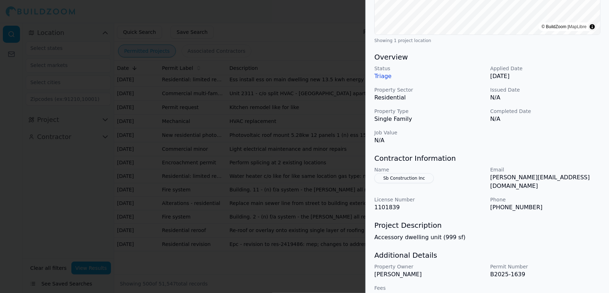
scroll to position [181, 0]
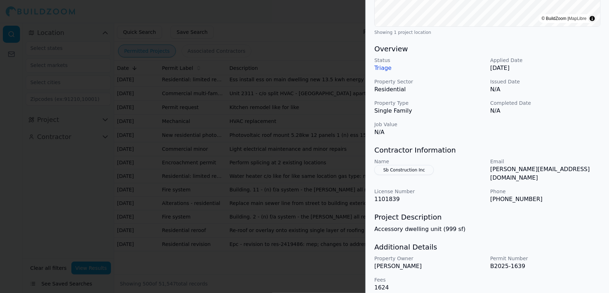
click at [290, 221] on div at bounding box center [304, 146] width 609 height 293
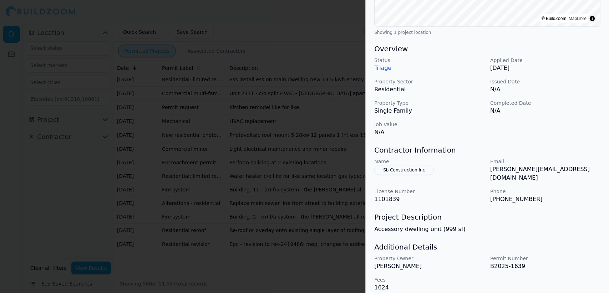
click at [283, 241] on div at bounding box center [304, 146] width 609 height 293
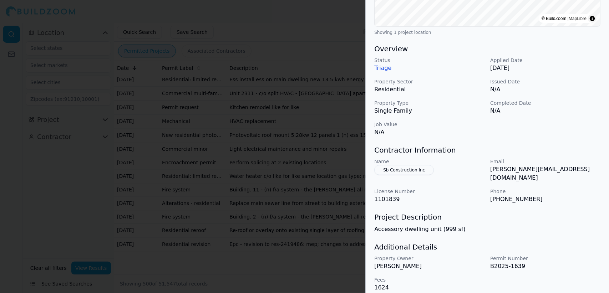
click at [331, 248] on div at bounding box center [304, 146] width 609 height 293
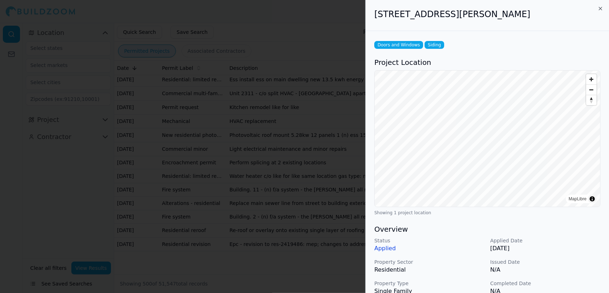
click at [324, 240] on div at bounding box center [304, 146] width 609 height 293
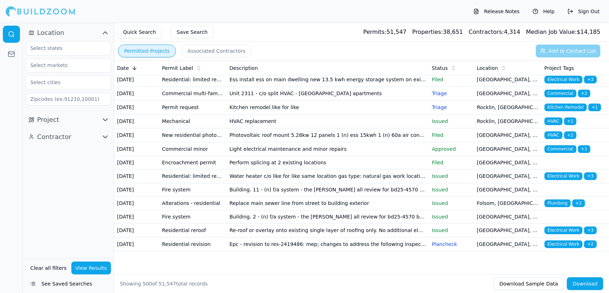
scroll to position [7456, 0]
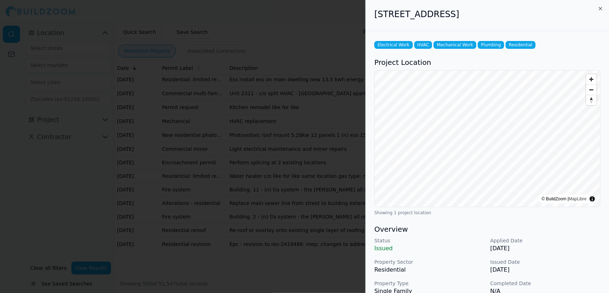
click at [291, 199] on div at bounding box center [304, 146] width 609 height 293
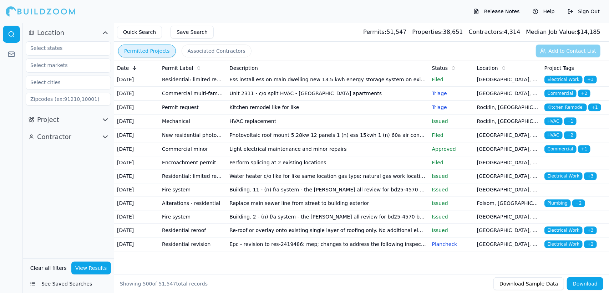
scroll to position [7625, 0]
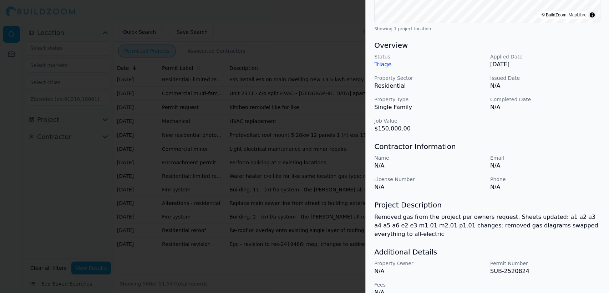
scroll to position [188, 0]
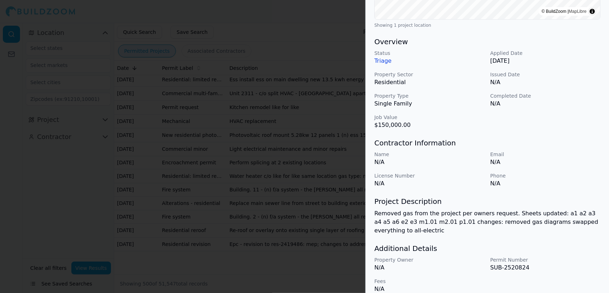
click at [283, 138] on div at bounding box center [304, 146] width 609 height 293
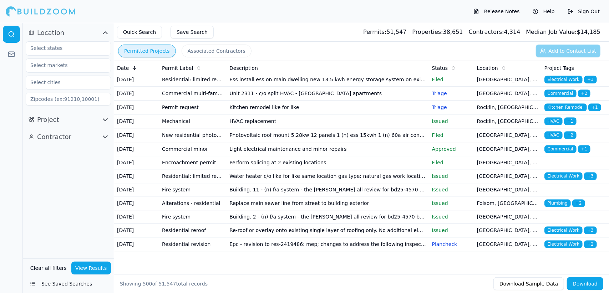
scroll to position [7852, 0]
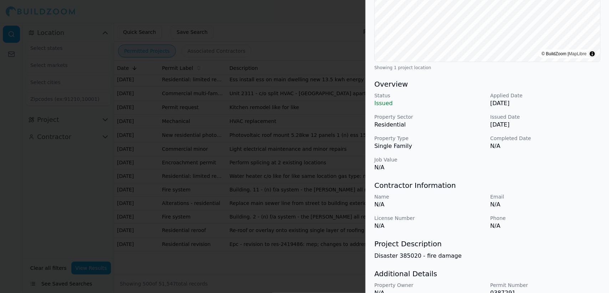
scroll to position [179, 0]
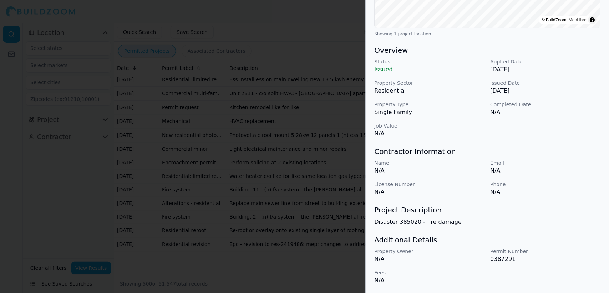
click at [259, 180] on div at bounding box center [304, 146] width 609 height 293
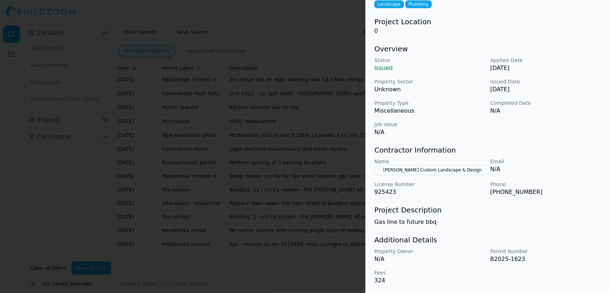
scroll to position [0, 0]
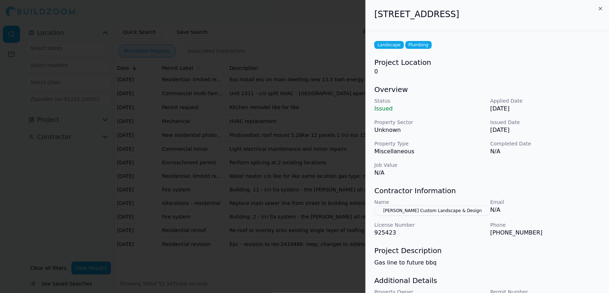
click at [420, 208] on button "[PERSON_NAME] Custom Landscape & Design" at bounding box center [432, 211] width 116 height 10
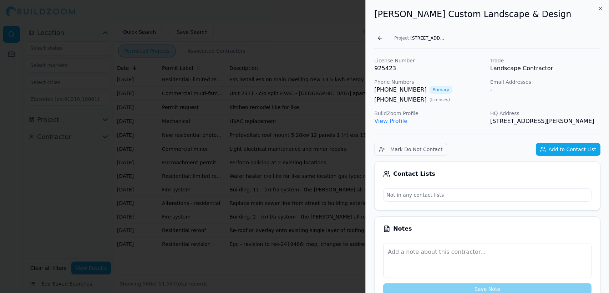
click at [328, 99] on div at bounding box center [304, 146] width 609 height 293
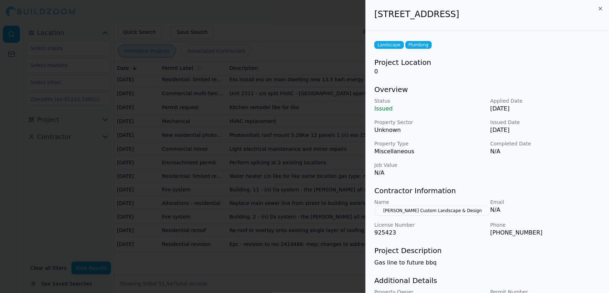
scroll to position [41, 0]
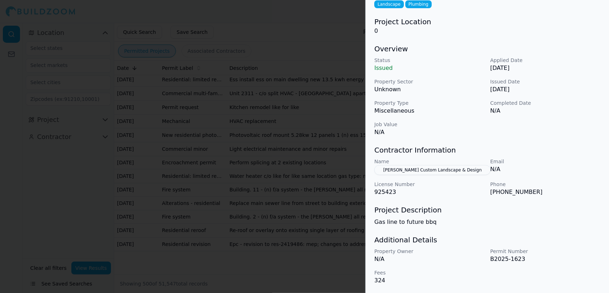
click at [328, 199] on div at bounding box center [304, 146] width 609 height 293
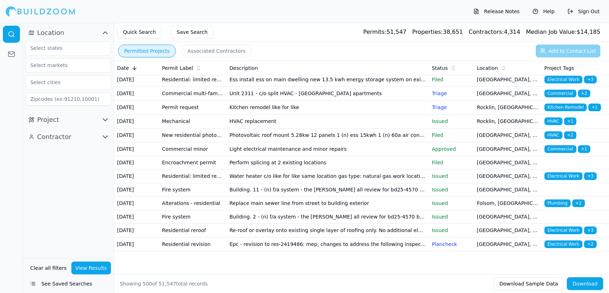
scroll to position [8112, 0]
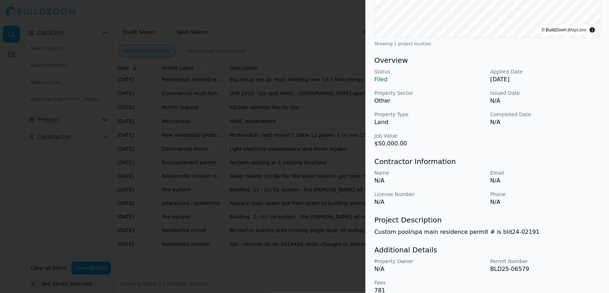
scroll to position [179, 0]
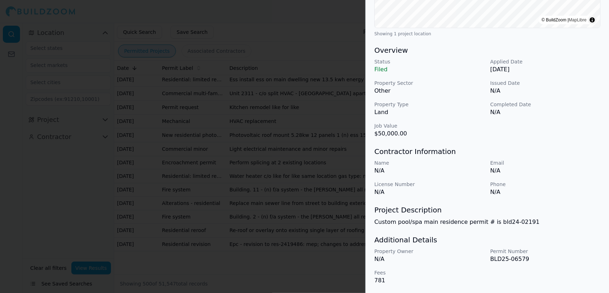
click at [228, 132] on div at bounding box center [304, 146] width 609 height 293
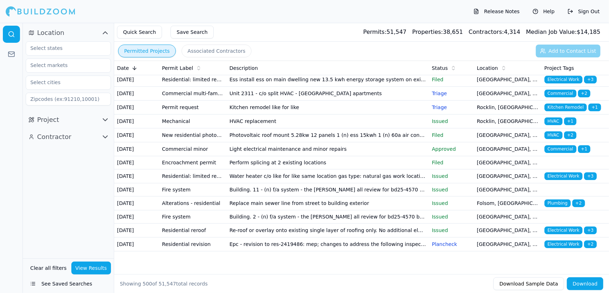
scroll to position [8336, 0]
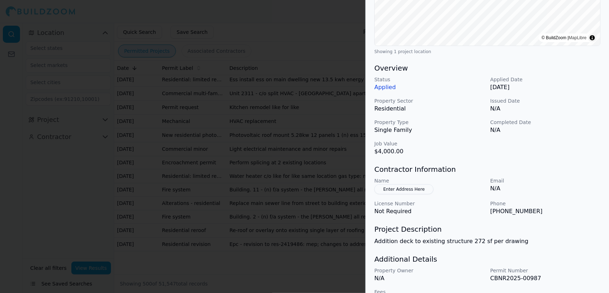
scroll to position [162, 0]
click at [278, 129] on div at bounding box center [304, 146] width 609 height 293
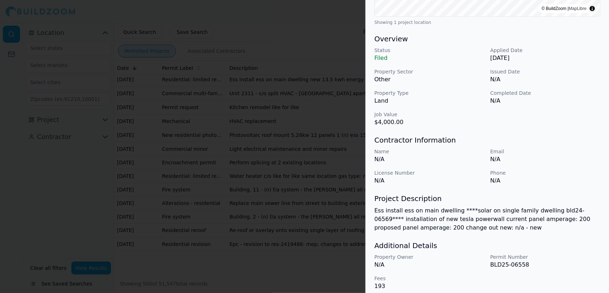
scroll to position [196, 0]
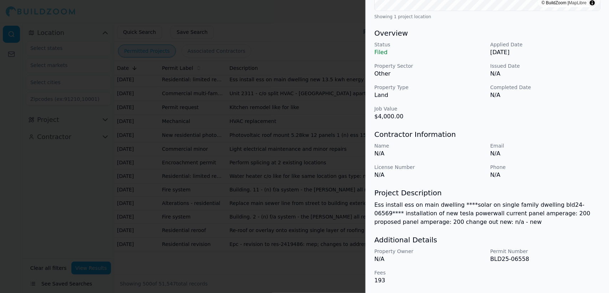
click at [344, 139] on div at bounding box center [304, 146] width 609 height 293
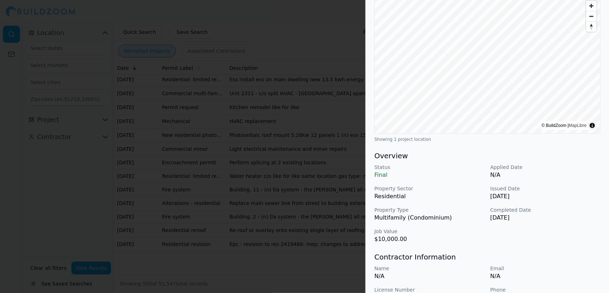
scroll to position [179, 0]
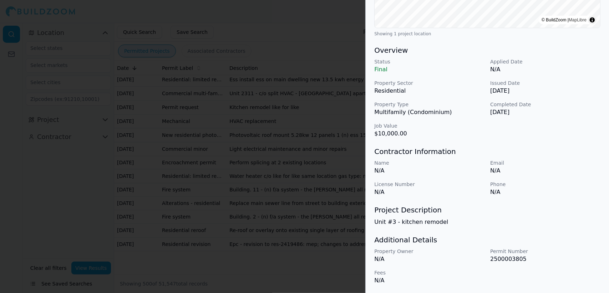
click at [259, 202] on div at bounding box center [304, 146] width 609 height 293
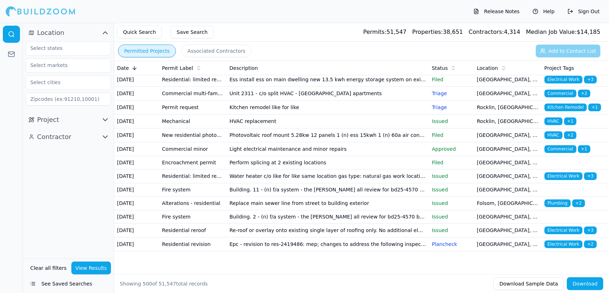
scroll to position [8587, 0]
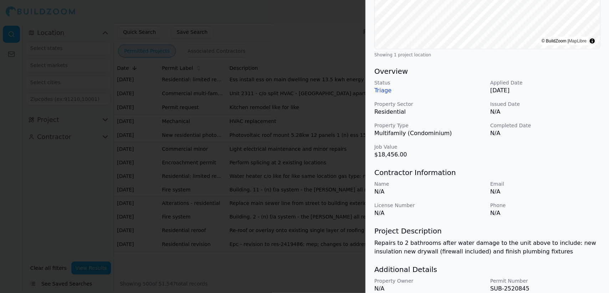
scroll to position [188, 0]
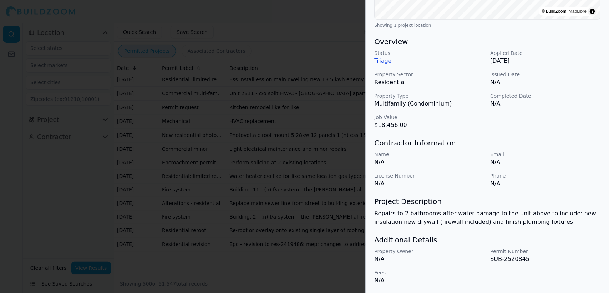
click at [318, 179] on div at bounding box center [304, 146] width 609 height 293
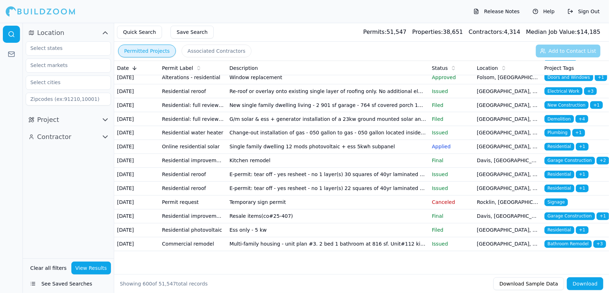
scroll to position [10154, 0]
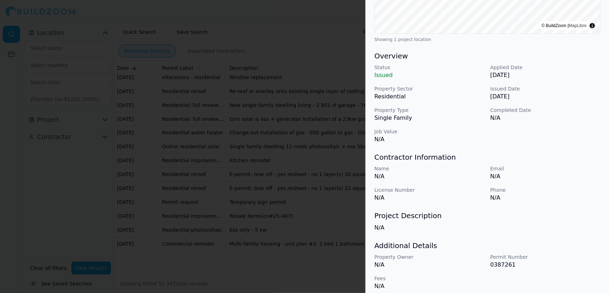
scroll to position [179, 0]
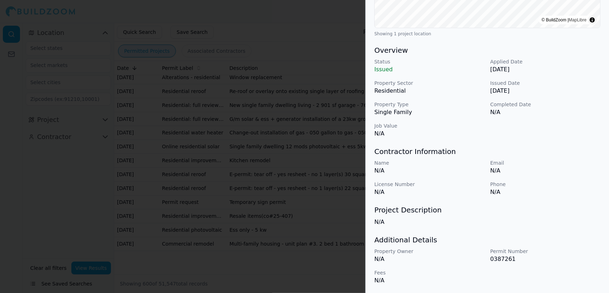
click at [274, 228] on div at bounding box center [304, 146] width 609 height 293
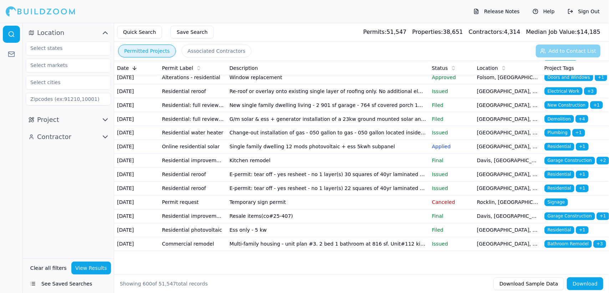
scroll to position [10262, 0]
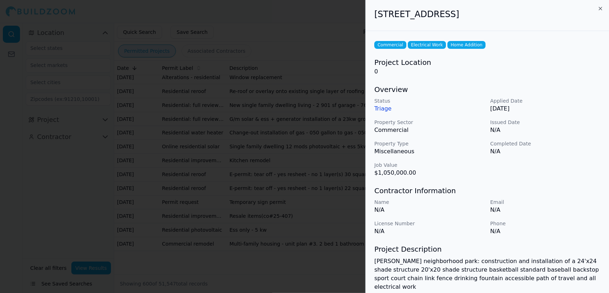
scroll to position [56, 0]
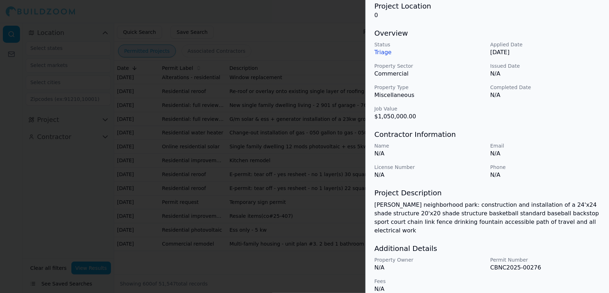
click at [281, 223] on div at bounding box center [304, 146] width 609 height 293
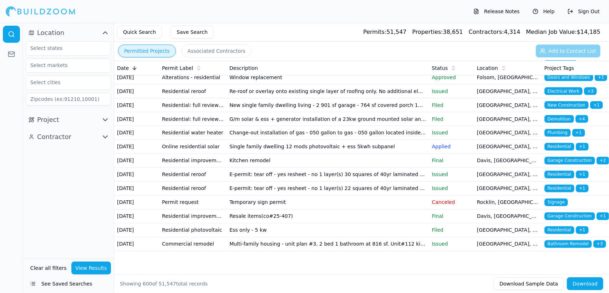
scroll to position [10676, 0]
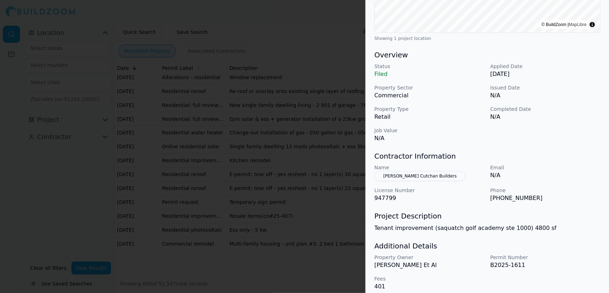
scroll to position [181, 0]
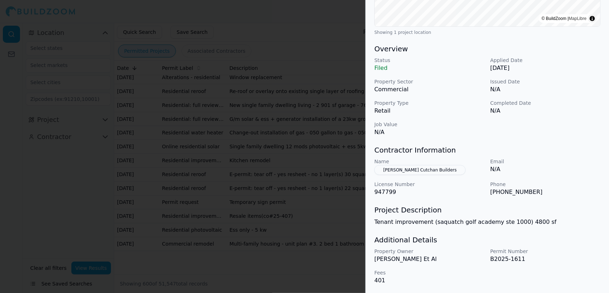
click at [588, 228] on div "Commercial Commercial Renovation Project Location © BuildZoom | MapLibre Showin…" at bounding box center [487, 71] width 243 height 443
click at [430, 168] on button "[PERSON_NAME] Cutchan Builders" at bounding box center [419, 170] width 91 height 10
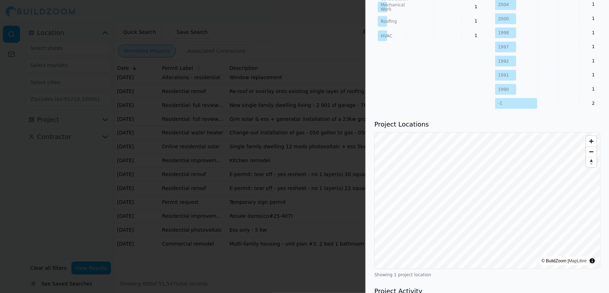
scroll to position [515, 0]
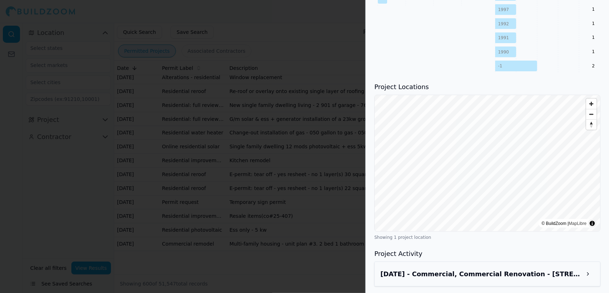
click at [595, 274] on button at bounding box center [588, 274] width 13 height 13
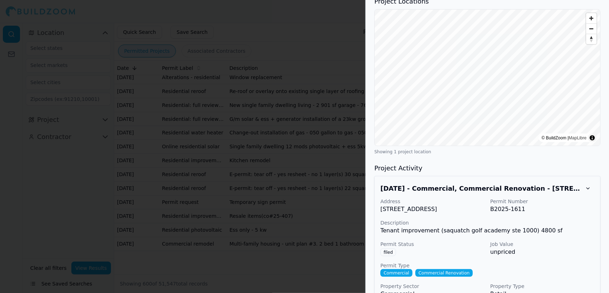
scroll to position [619, 0]
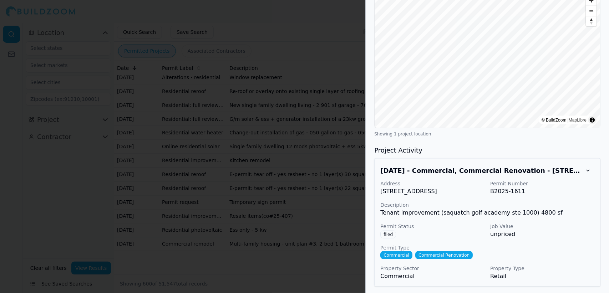
click at [338, 172] on div at bounding box center [304, 146] width 609 height 293
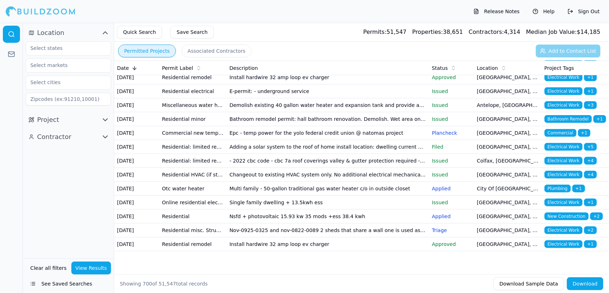
scroll to position [12019, 0]
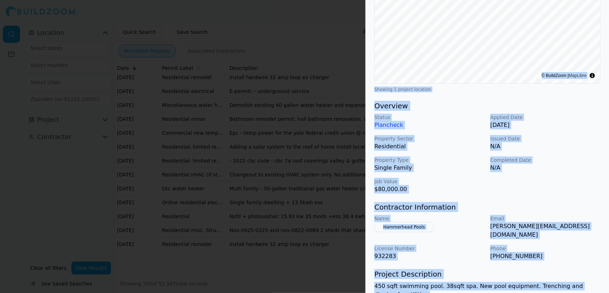
scroll to position [132, 0]
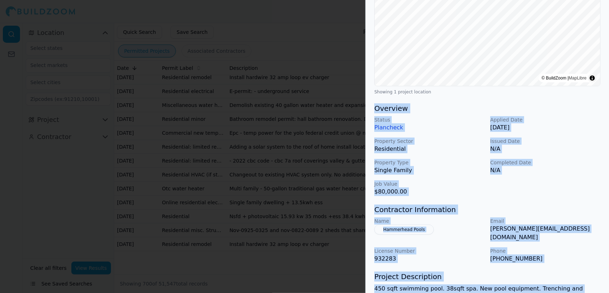
drag, startPoint x: 392, startPoint y: 280, endPoint x: 375, endPoint y: 99, distance: 182.4
click at [375, 99] on div "Pool and Spa Construction Residential Project Location © BuildZoom | MapLibre S…" at bounding box center [487, 139] width 243 height 459
copy div "Overview Status Plancheck Applied Date [DATE] Property Sector Residential Issue…"
click at [319, 113] on div at bounding box center [304, 146] width 609 height 293
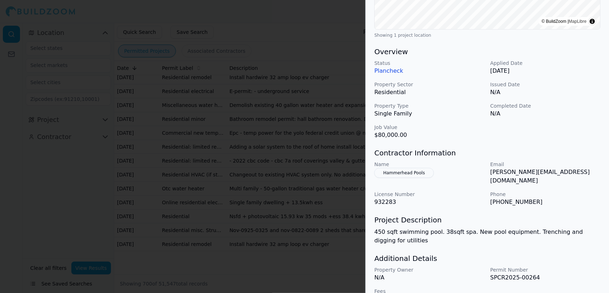
scroll to position [0, 0]
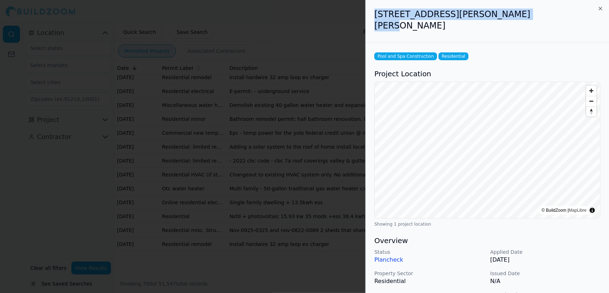
drag, startPoint x: 522, startPoint y: 14, endPoint x: 375, endPoint y: 19, distance: 146.8
click at [375, 19] on h2 "[STREET_ADDRESS][PERSON_NAME][PERSON_NAME]" at bounding box center [487, 20] width 226 height 23
copy h2 "[STREET_ADDRESS][PERSON_NAME][PERSON_NAME]"
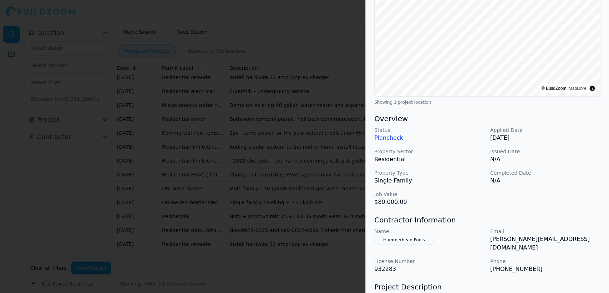
scroll to position [125, 0]
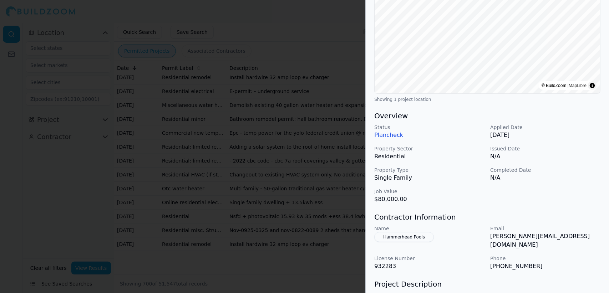
click at [253, 66] on div at bounding box center [304, 146] width 609 height 293
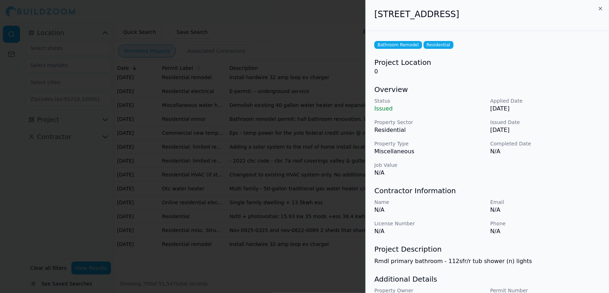
scroll to position [39, 0]
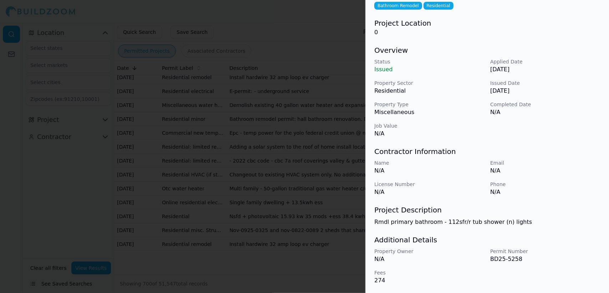
click at [232, 237] on div at bounding box center [304, 146] width 609 height 293
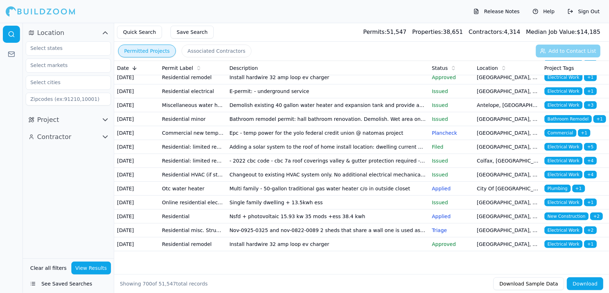
scroll to position [12108, 0]
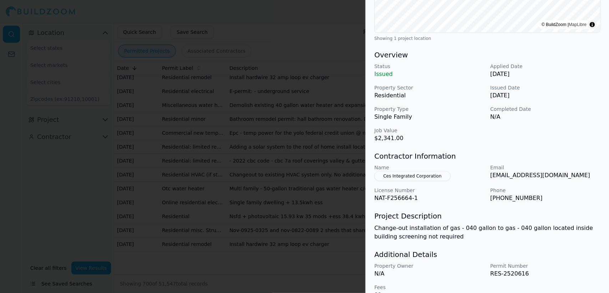
scroll to position [189, 0]
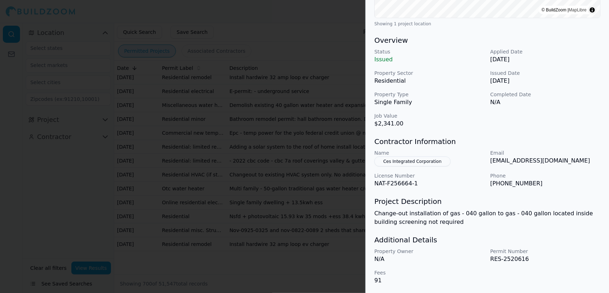
click at [424, 164] on button "Ces Integrated Corporation" at bounding box center [412, 162] width 76 height 10
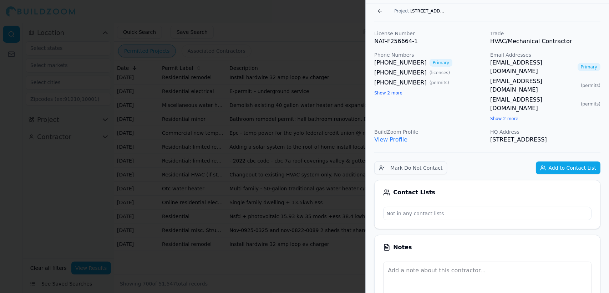
scroll to position [0, 0]
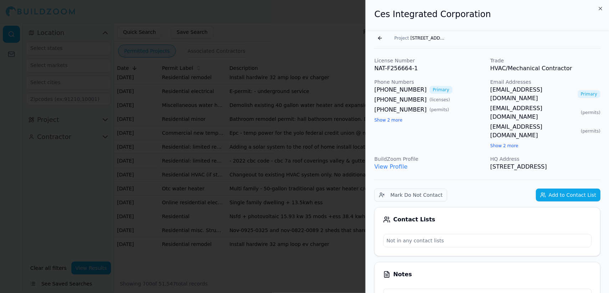
drag, startPoint x: 552, startPoint y: 149, endPoint x: 457, endPoint y: 157, distance: 95.3
click at [374, 15] on div "Ces Integrated Corporation" at bounding box center [487, 15] width 243 height 31
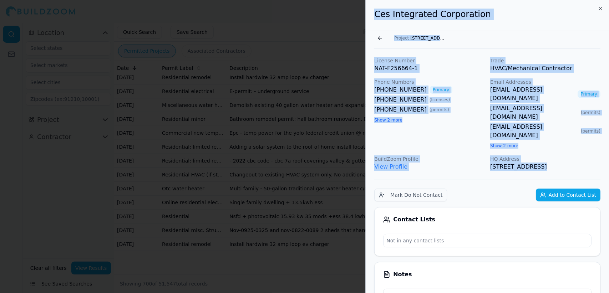
drag, startPoint x: 374, startPoint y: 15, endPoint x: 556, endPoint y: 149, distance: 226.2
copy div "Ces Integrated Corporation Go back Project [STREET_ADDRESS] License Number NAT-…"
click at [521, 19] on h2 "Ces Integrated Corporation" at bounding box center [487, 14] width 226 height 11
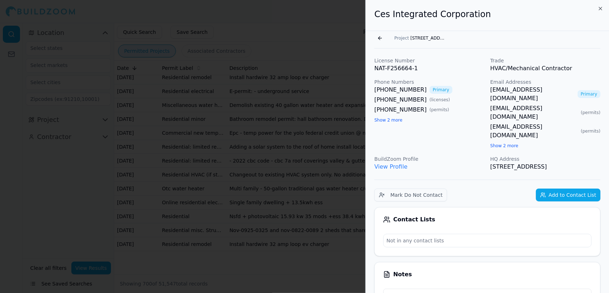
click at [431, 38] on span "[STREET_ADDRESS]" at bounding box center [428, 38] width 36 height 6
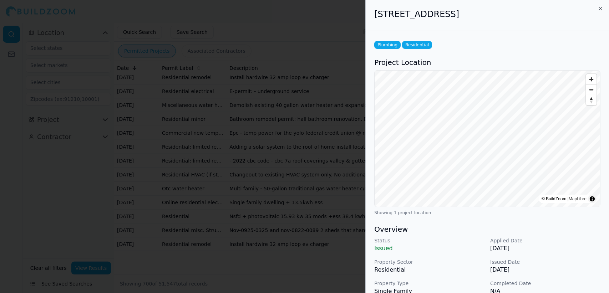
drag, startPoint x: 541, startPoint y: 12, endPoint x: 376, endPoint y: 24, distance: 165.7
click at [376, 24] on div "[STREET_ADDRESS]" at bounding box center [487, 15] width 243 height 31
copy h2 "[STREET_ADDRESS]"
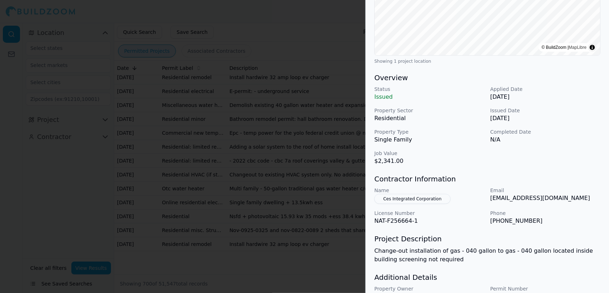
scroll to position [152, 0]
drag, startPoint x: 556, startPoint y: 196, endPoint x: 488, endPoint y: 205, distance: 68.3
click at [488, 205] on div "Name Ces Integrated Corporation Email [EMAIL_ADDRESS][DOMAIN_NAME] License Numb…" at bounding box center [487, 206] width 226 height 39
copy p "[EMAIL_ADDRESS][DOMAIN_NAME]"
